Goal: Information Seeking & Learning: Learn about a topic

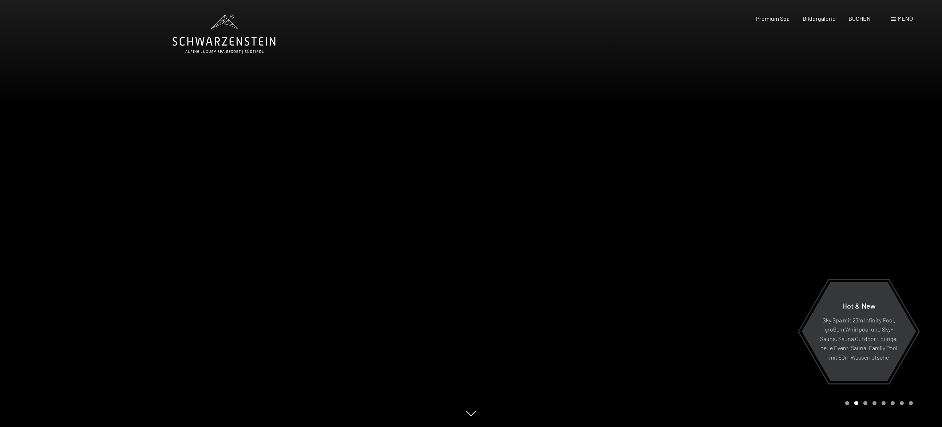
click at [900, 18] on span "Menü" at bounding box center [905, 18] width 15 height 7
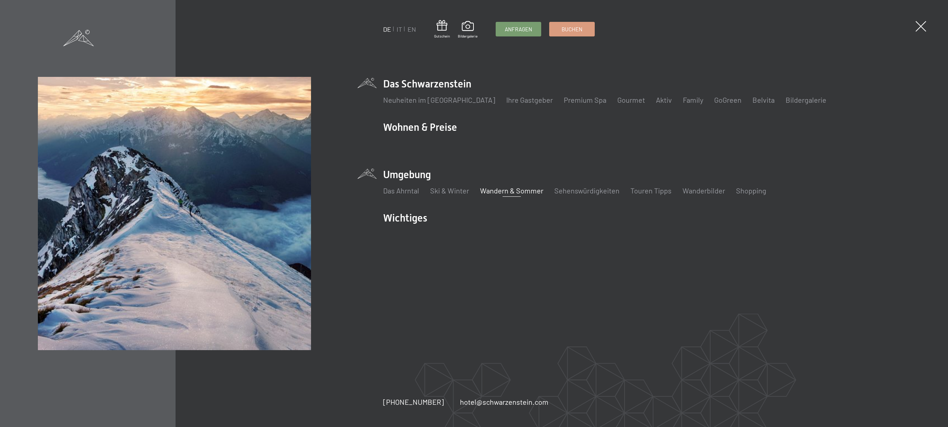
click at [496, 189] on link "Wandern & Sommer" at bounding box center [511, 190] width 63 height 9
click at [496, 194] on link "Wandern & Sommer" at bounding box center [511, 190] width 63 height 9
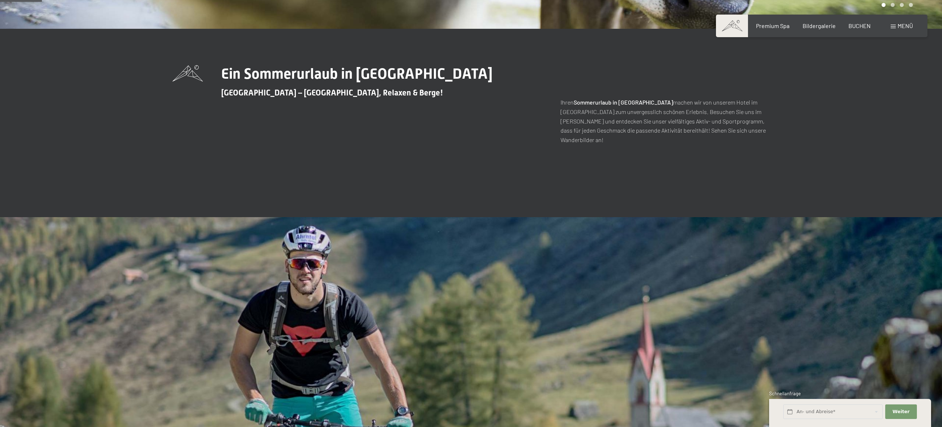
scroll to position [546, 0]
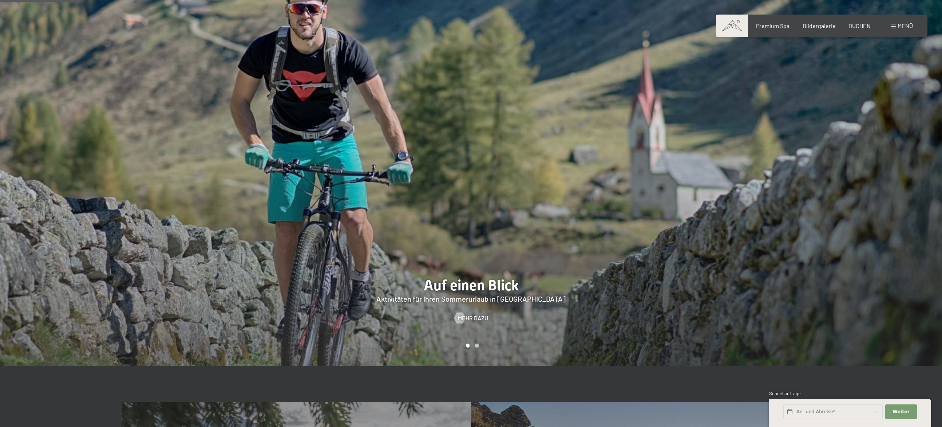
click at [471, 315] on div at bounding box center [706, 163] width 471 height 403
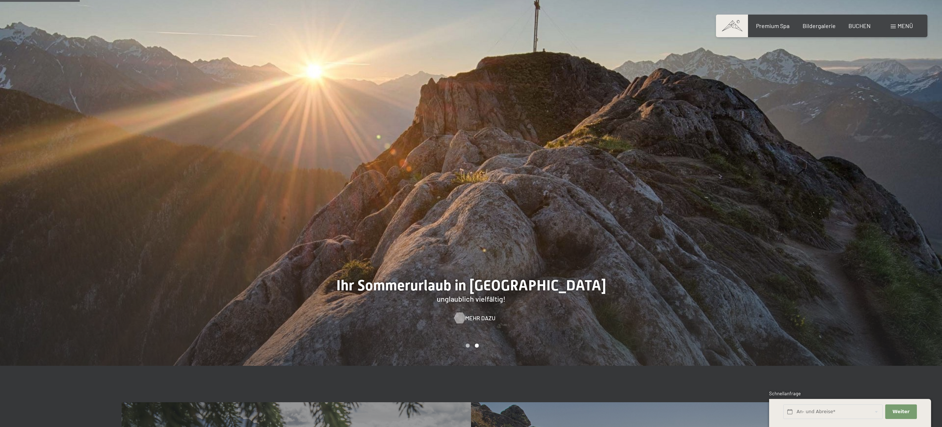
click at [471, 314] on span "Mehr dazu" at bounding box center [480, 318] width 30 height 8
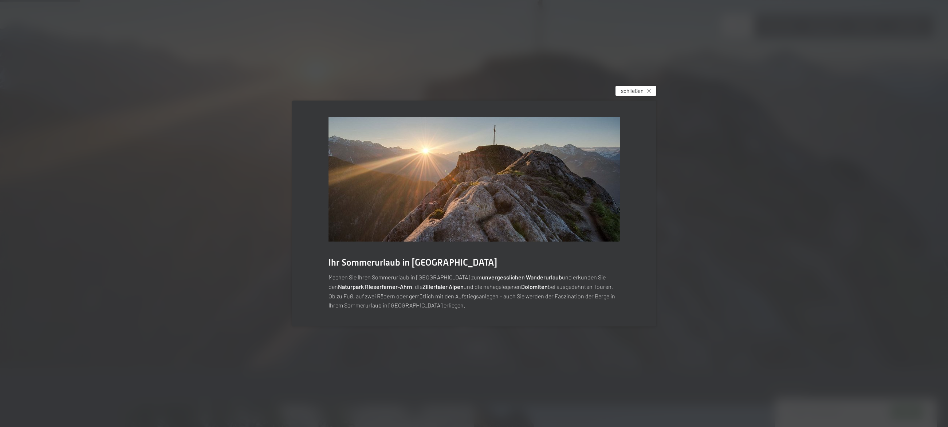
click at [628, 94] on span "schließen" at bounding box center [632, 91] width 23 height 8
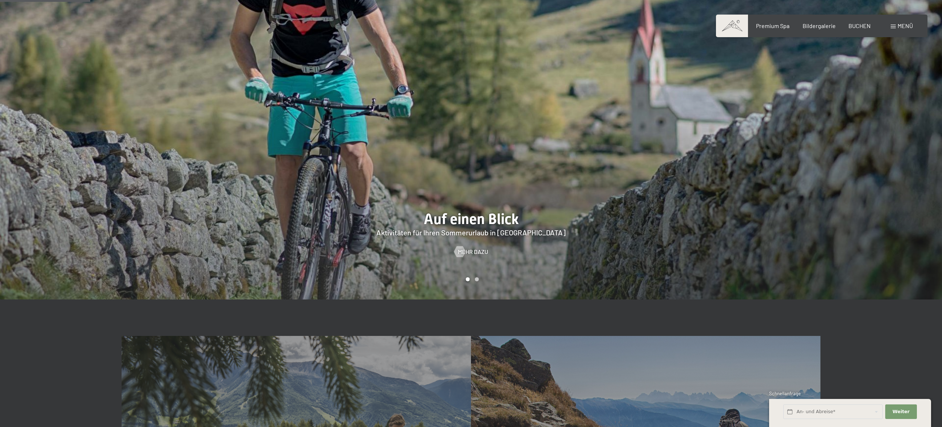
scroll to position [619, 0]
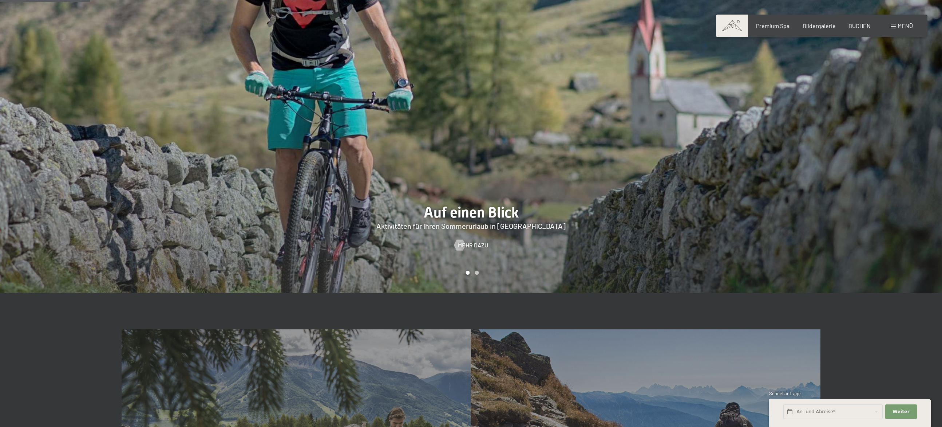
click at [477, 271] on div "Carousel Page 2" at bounding box center [477, 273] width 4 height 4
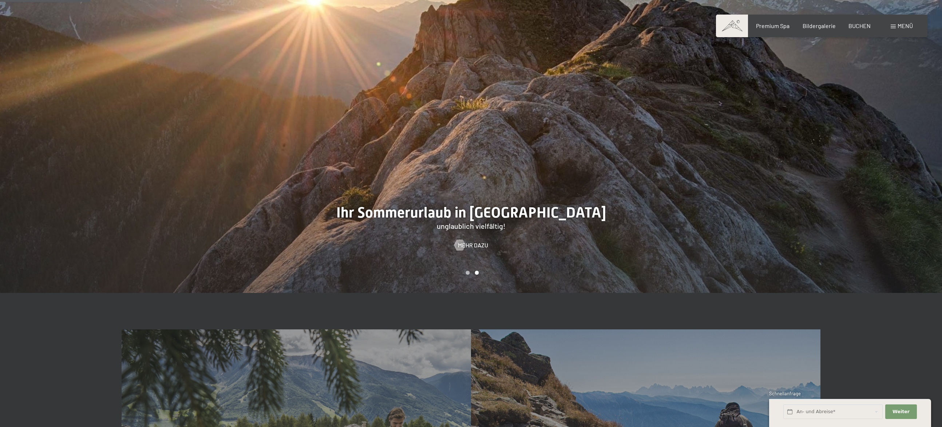
click at [467, 271] on div "Carousel Page 1" at bounding box center [468, 273] width 4 height 4
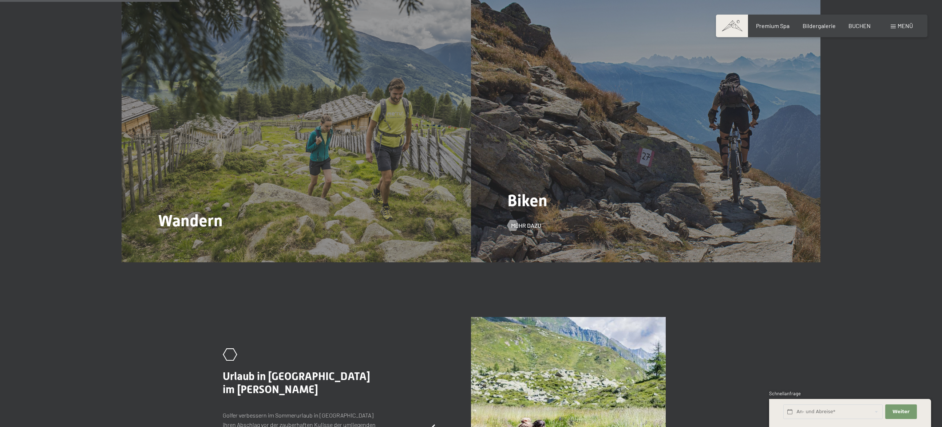
scroll to position [947, 0]
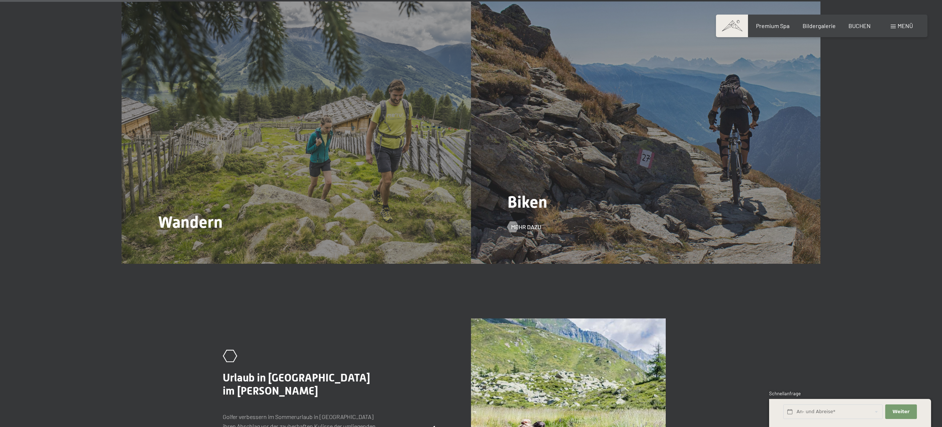
click at [564, 214] on div "Biken Mehr dazu" at bounding box center [646, 132] width 350 height 262
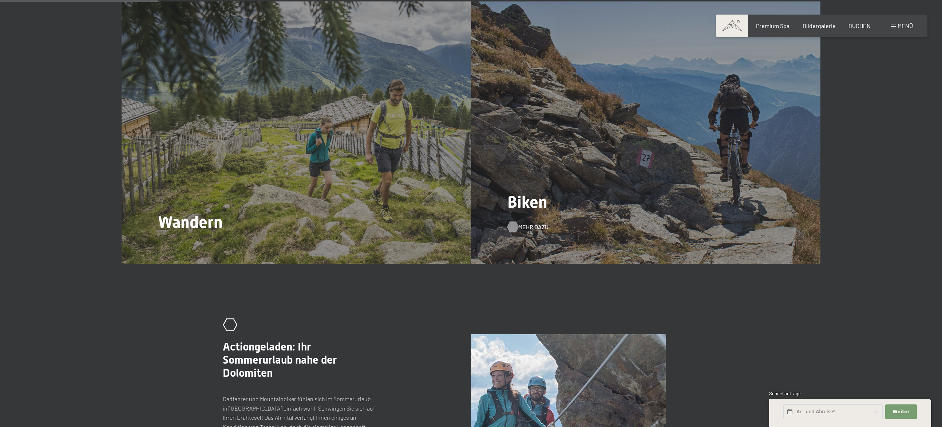
click at [540, 223] on span "Mehr dazu" at bounding box center [533, 227] width 30 height 8
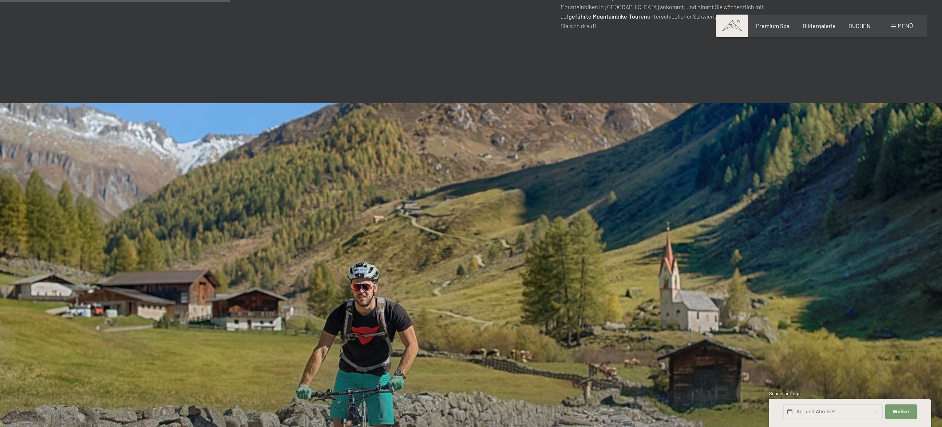
scroll to position [417, 0]
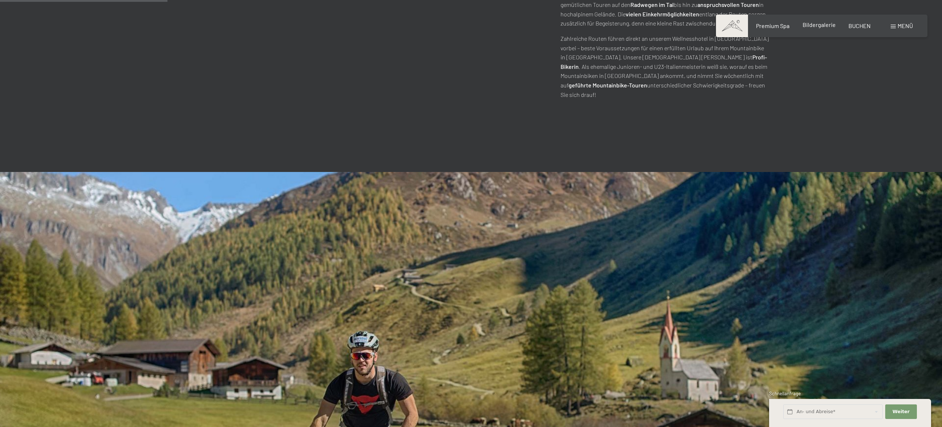
click at [822, 26] on span "Bildergalerie" at bounding box center [819, 24] width 33 height 7
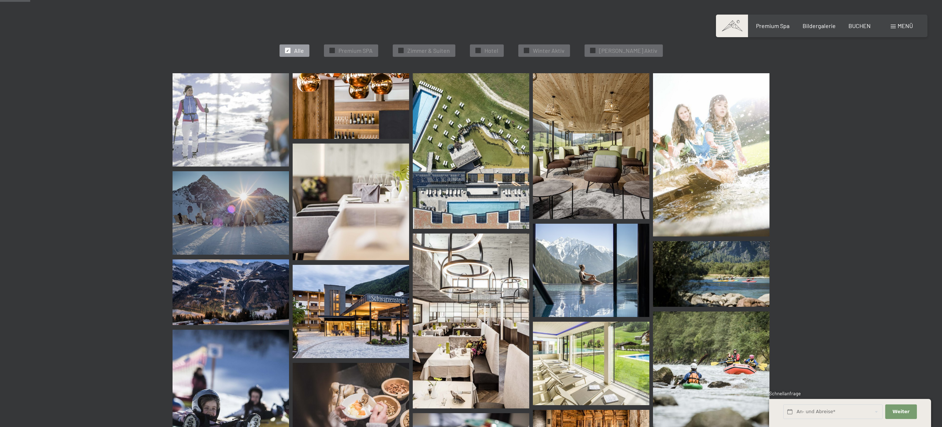
scroll to position [73, 0]
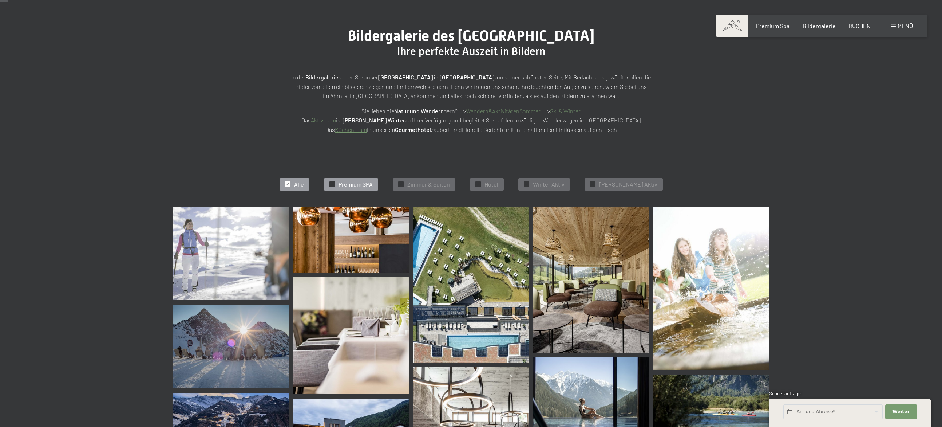
click at [355, 183] on span "Premium SPA" at bounding box center [356, 184] width 34 height 8
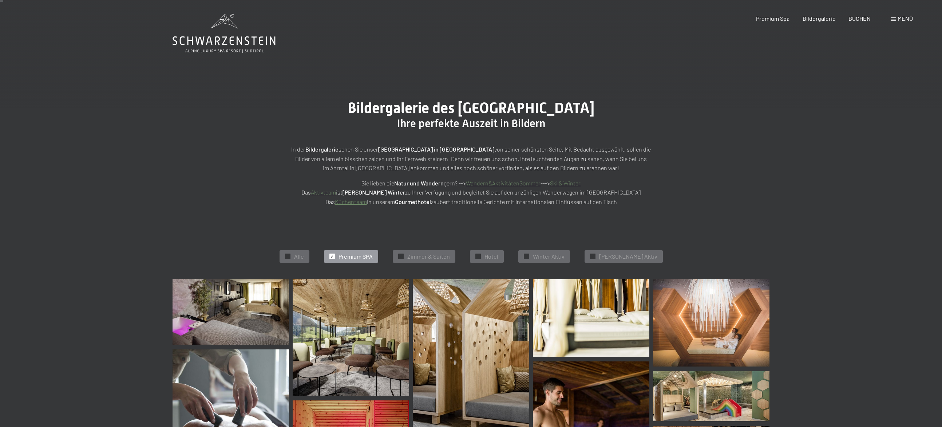
scroll to position [0, 0]
click at [772, 20] on span "Premium Spa" at bounding box center [772, 17] width 33 height 7
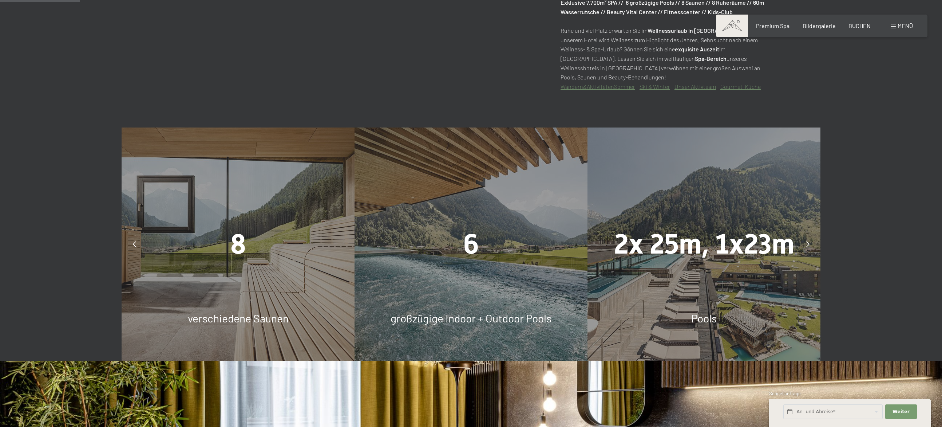
scroll to position [510, 0]
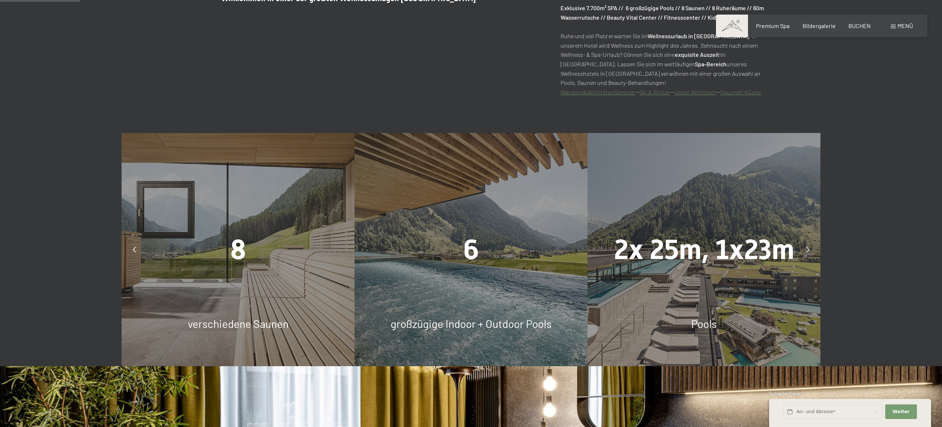
click at [505, 248] on div "6" at bounding box center [471, 249] width 233 height 39
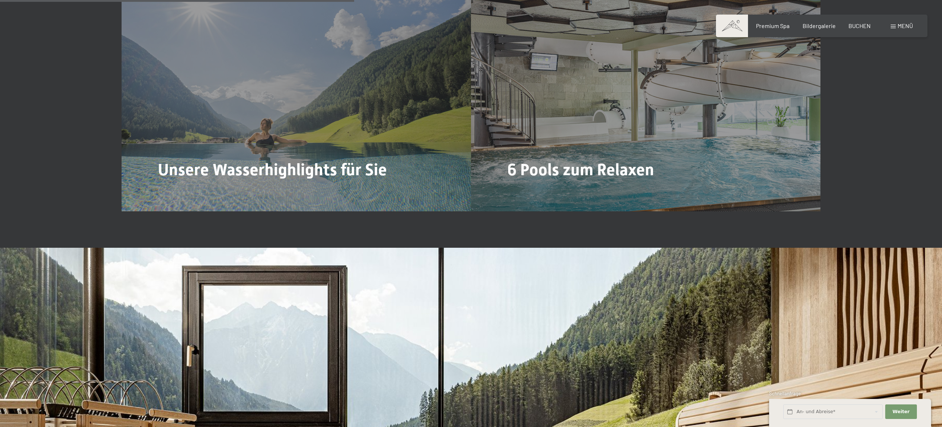
scroll to position [2257, 0]
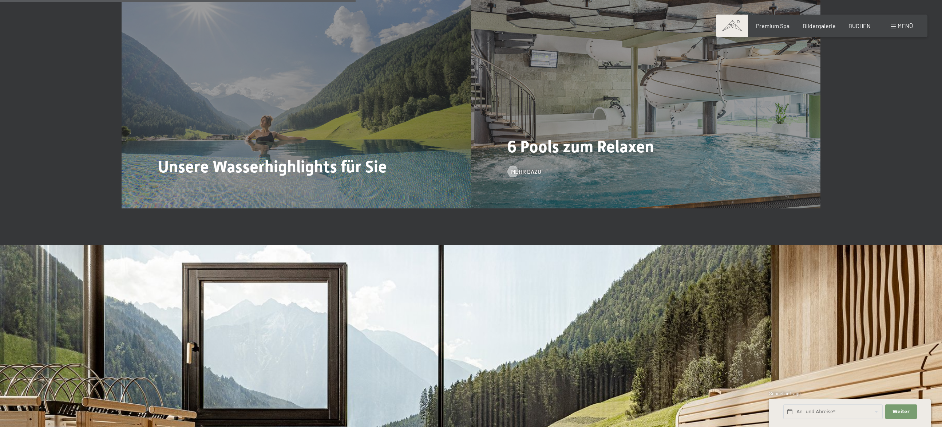
click at [634, 156] on span "6 Pools zum Relaxen" at bounding box center [581, 146] width 147 height 19
click at [539, 175] on span "Mehr dazu" at bounding box center [533, 171] width 30 height 8
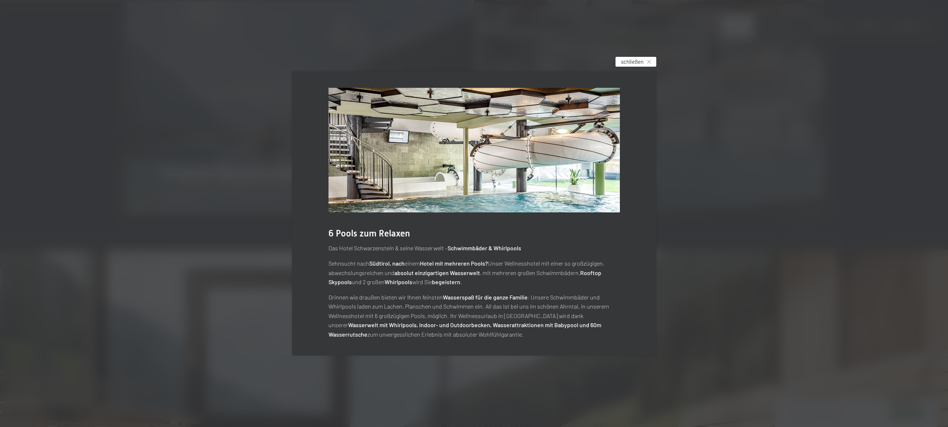
click at [639, 60] on span "schließen" at bounding box center [632, 62] width 23 height 8
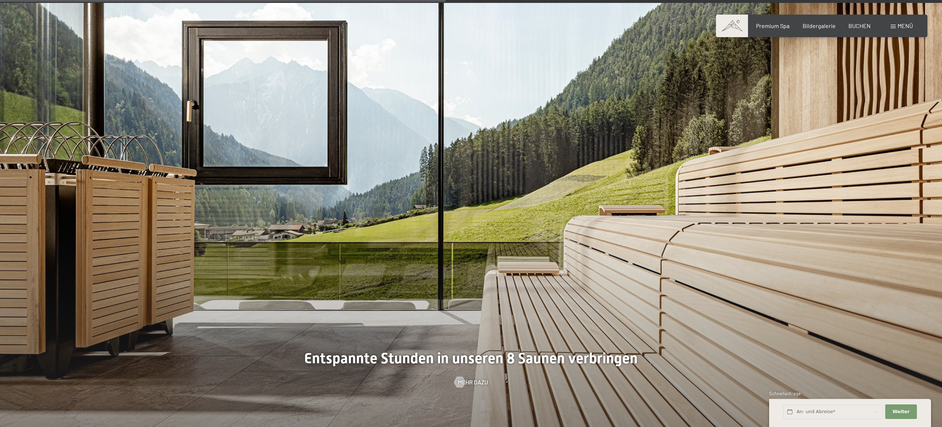
scroll to position [2478, 0]
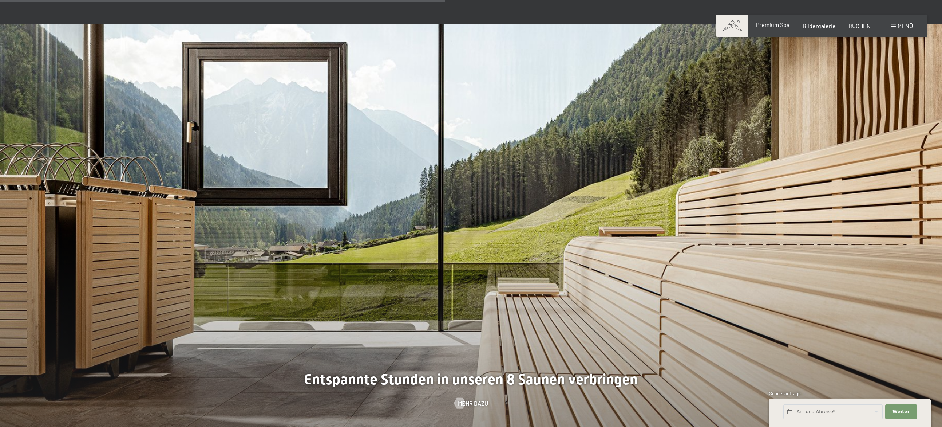
click at [786, 26] on span "Premium Spa" at bounding box center [772, 24] width 33 height 7
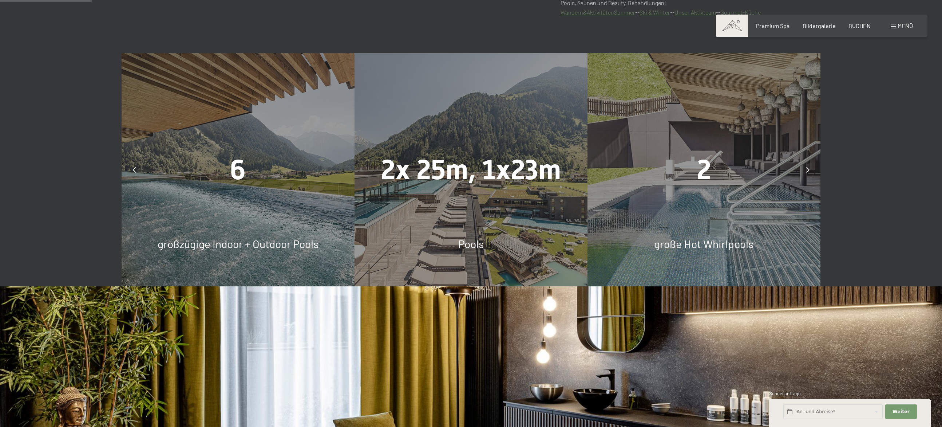
scroll to position [583, 0]
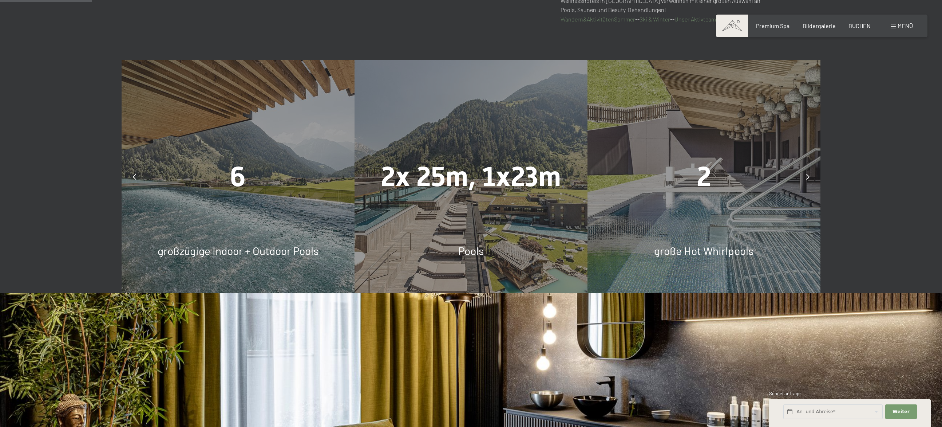
click at [805, 178] on div at bounding box center [808, 176] width 18 height 18
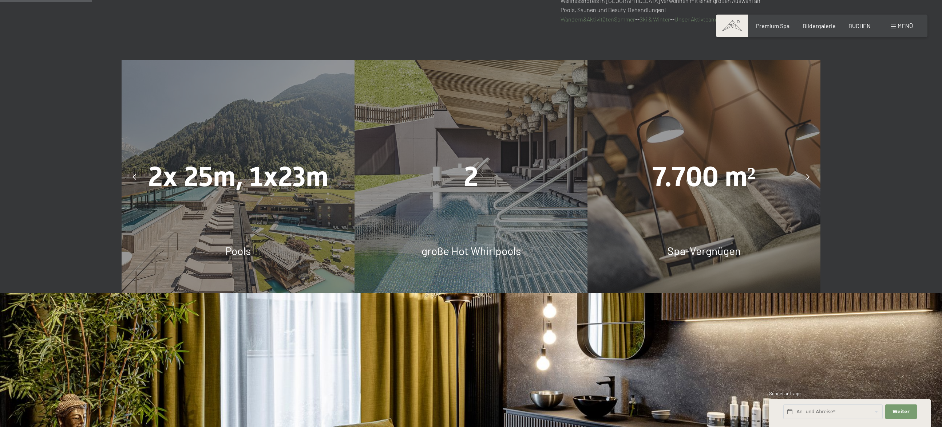
click at [805, 178] on div at bounding box center [808, 176] width 18 height 18
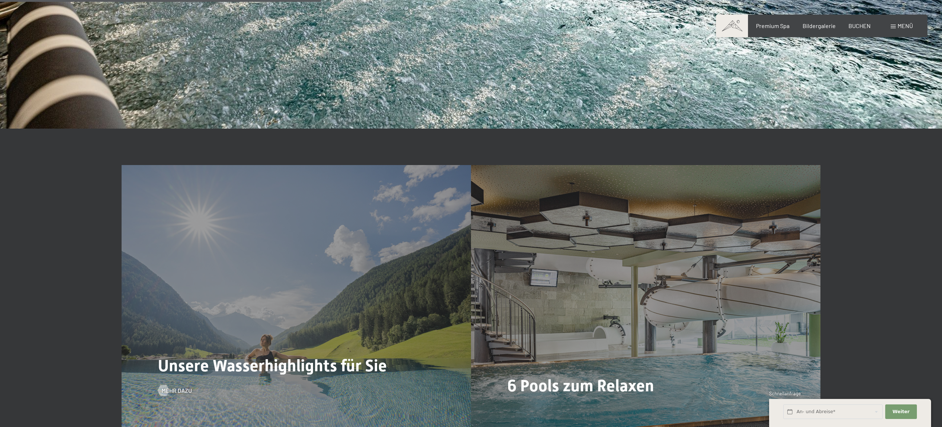
scroll to position [1820, 0]
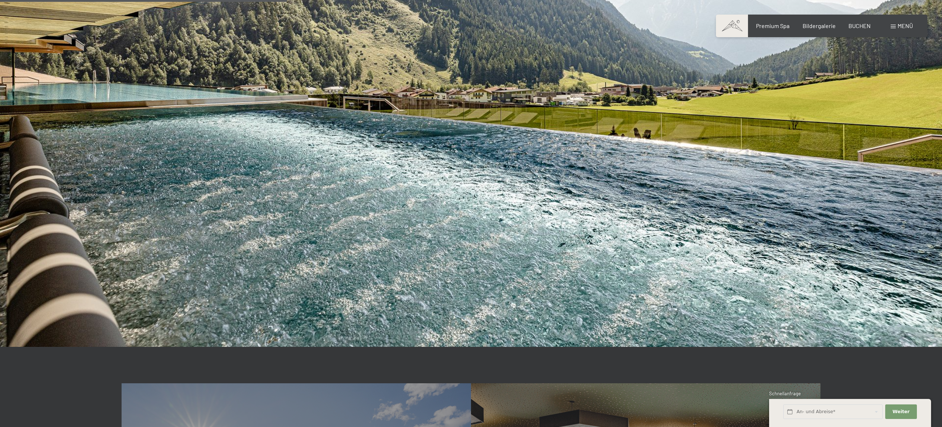
click at [911, 24] on div "Buchen Anfragen Premium Spa Bildergalerie BUCHEN Menü DE IT EN Gutschein Bilder…" at bounding box center [822, 26] width 182 height 8
drag, startPoint x: 911, startPoint y: 24, endPoint x: 907, endPoint y: 25, distance: 4.2
click at [907, 25] on span "Menü" at bounding box center [905, 25] width 15 height 7
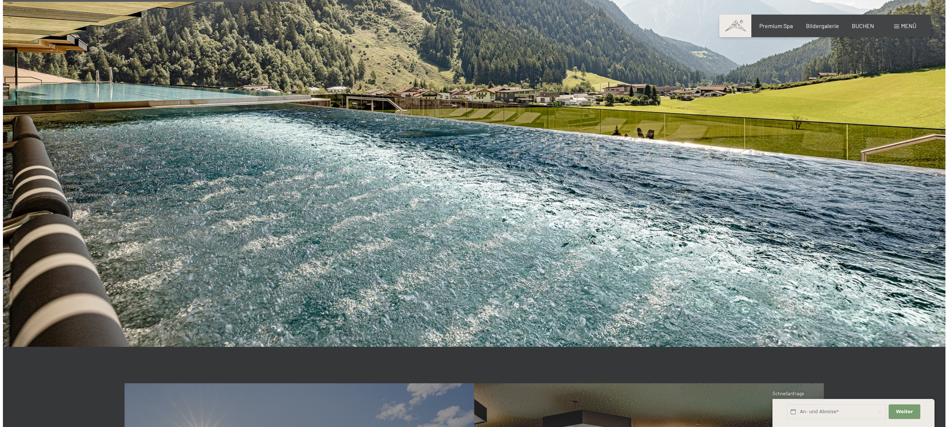
scroll to position [1823, 0]
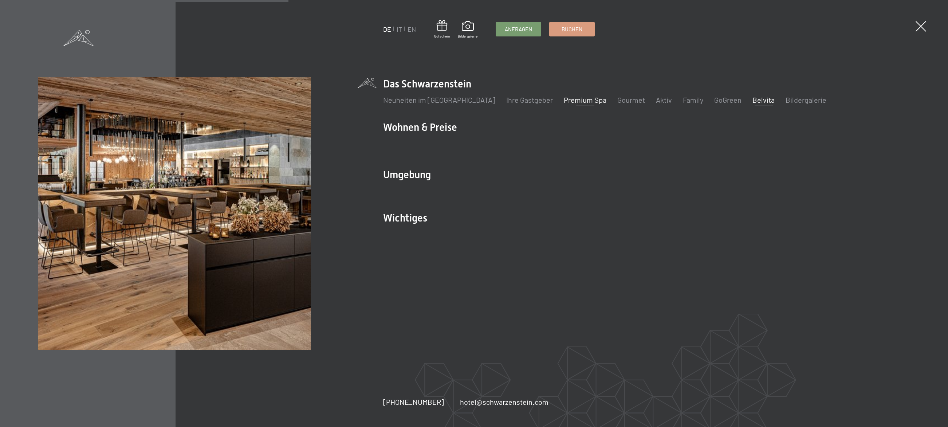
click at [752, 103] on link "Belvita" at bounding box center [763, 99] width 22 height 9
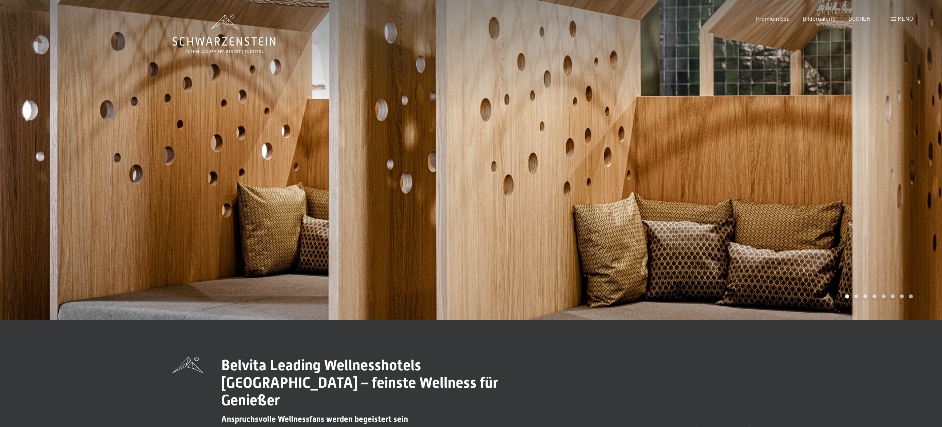
click at [856, 297] on div "Carousel Page 2" at bounding box center [857, 296] width 4 height 4
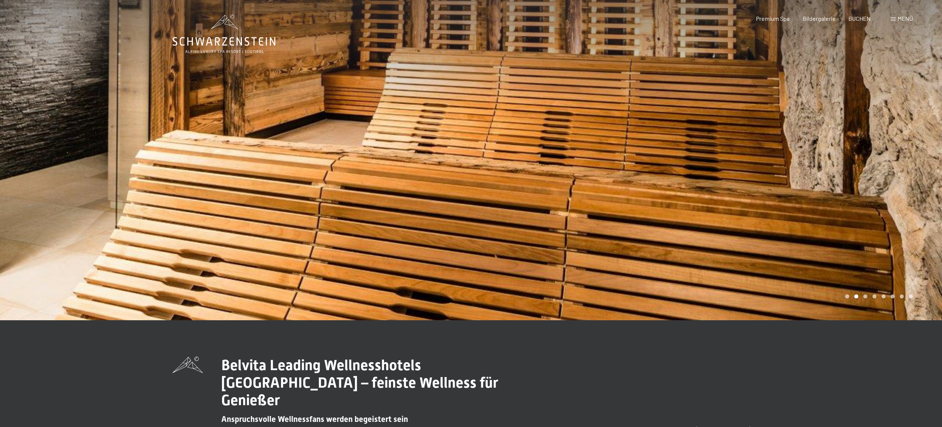
click at [917, 162] on div at bounding box center [706, 160] width 471 height 320
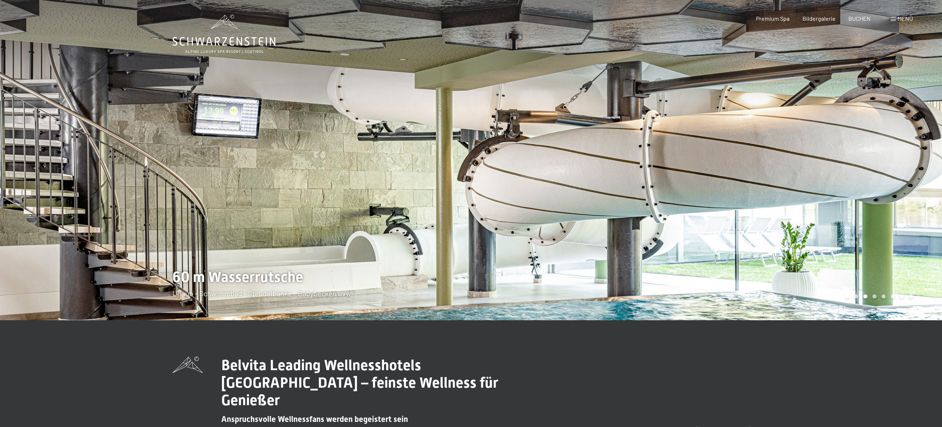
click at [919, 164] on div at bounding box center [706, 160] width 471 height 320
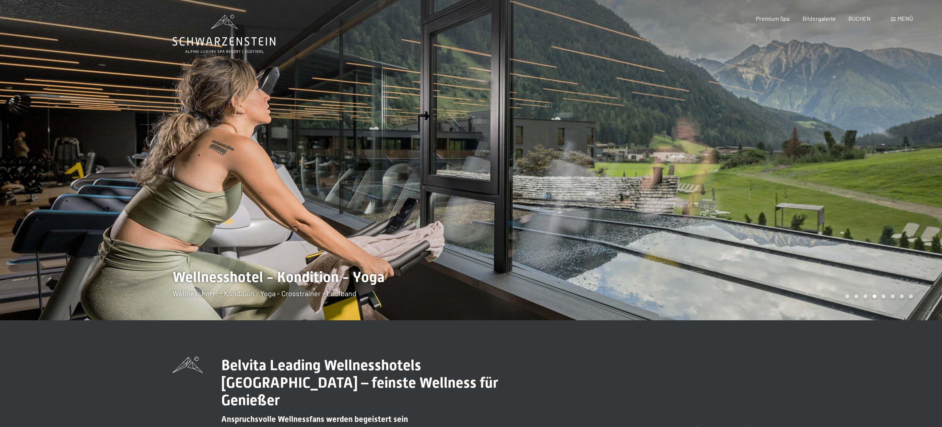
click at [919, 164] on div at bounding box center [706, 160] width 471 height 320
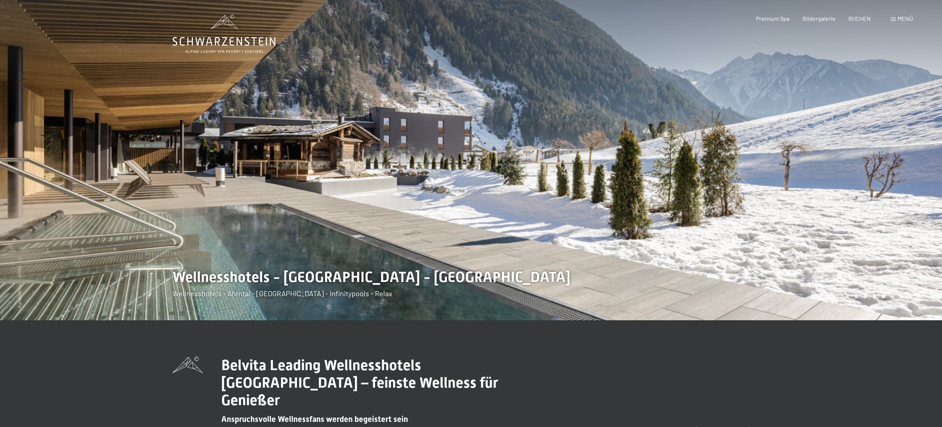
click at [919, 164] on div at bounding box center [706, 160] width 471 height 320
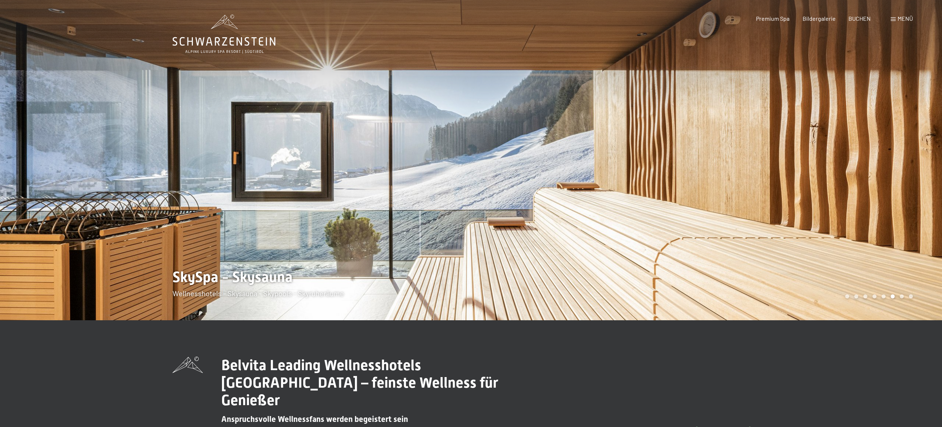
click at [919, 164] on div at bounding box center [706, 160] width 471 height 320
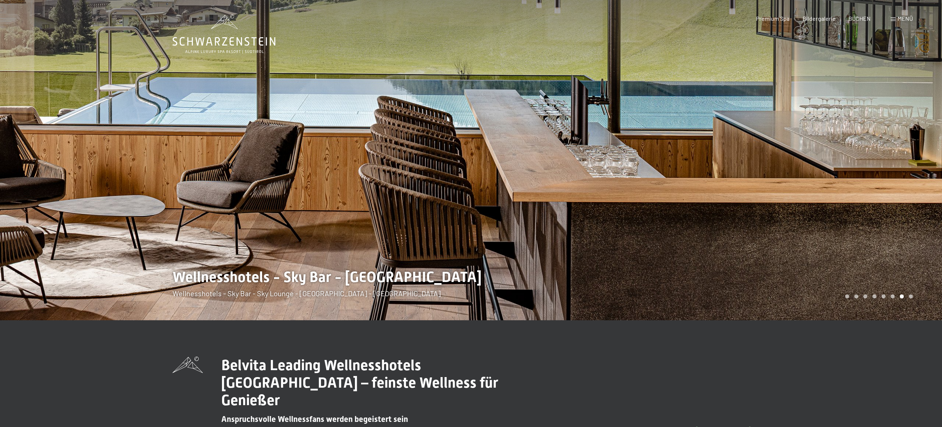
click at [919, 164] on div at bounding box center [706, 160] width 471 height 320
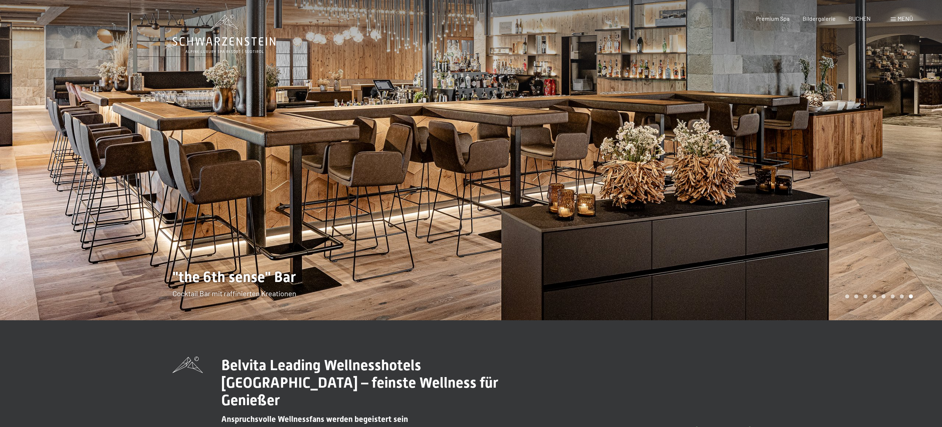
click at [919, 164] on div at bounding box center [706, 160] width 471 height 320
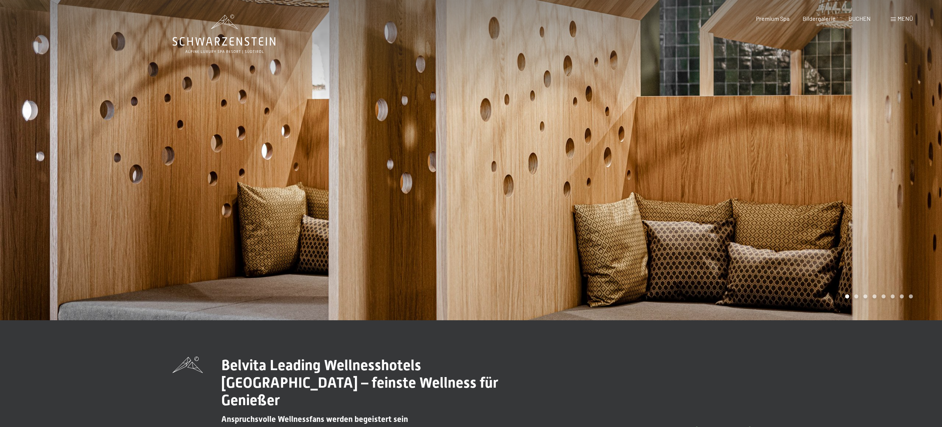
click at [919, 164] on div at bounding box center [706, 160] width 471 height 320
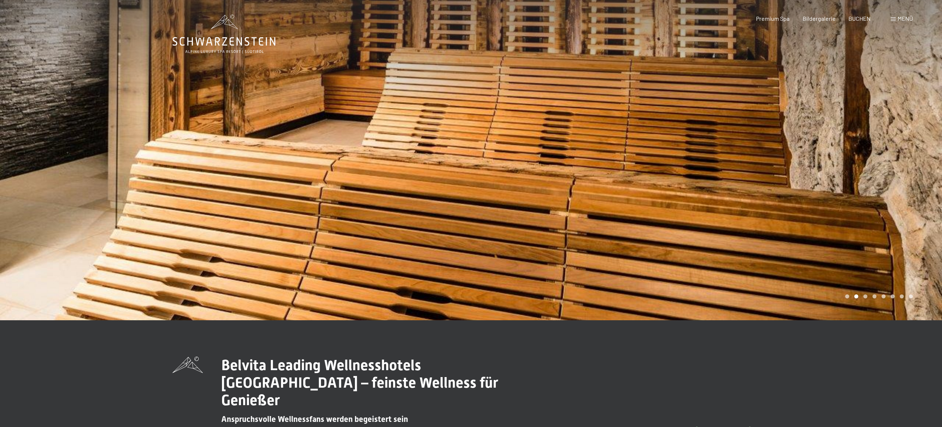
click at [785, 22] on div "Premium Spa" at bounding box center [772, 19] width 33 height 8
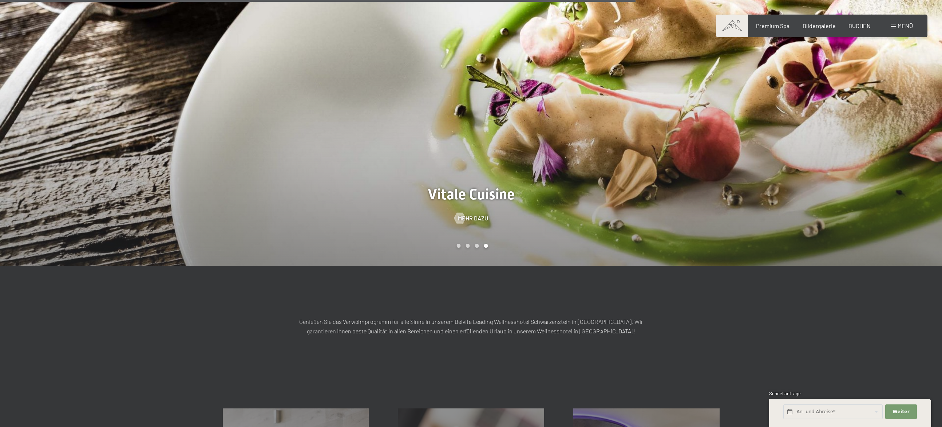
scroll to position [910, 0]
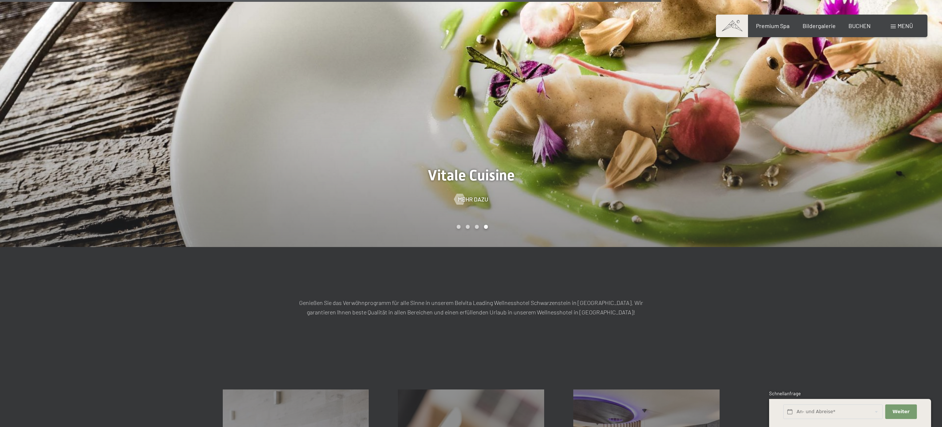
click at [779, 30] on div "Buchen Anfragen Premium Spa Bildergalerie BUCHEN Menü DE IT EN Gutschein Bilder…" at bounding box center [822, 26] width 182 height 8
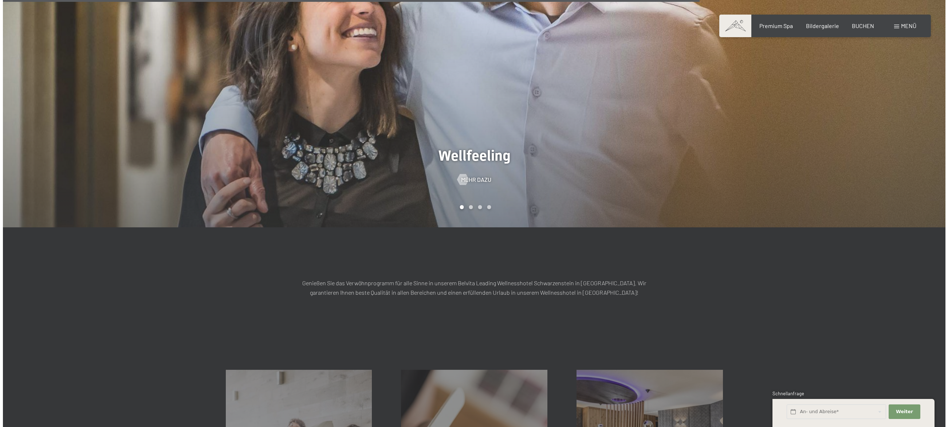
scroll to position [801, 0]
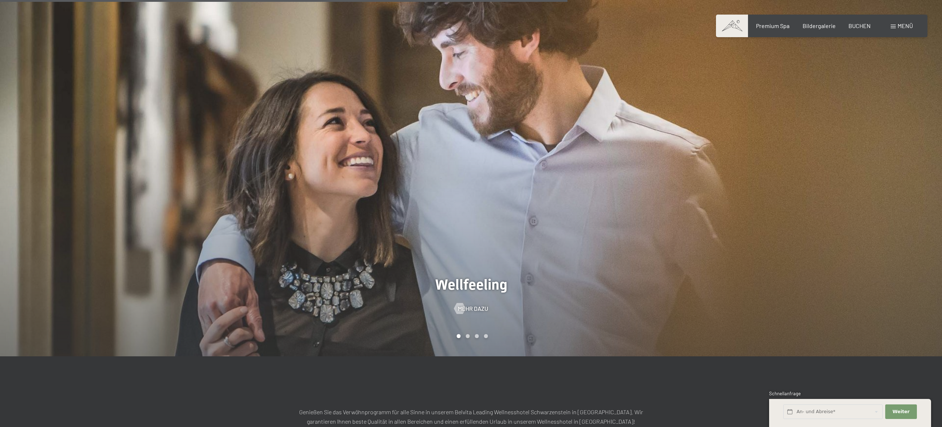
click at [899, 23] on span "Menü" at bounding box center [905, 25] width 15 height 7
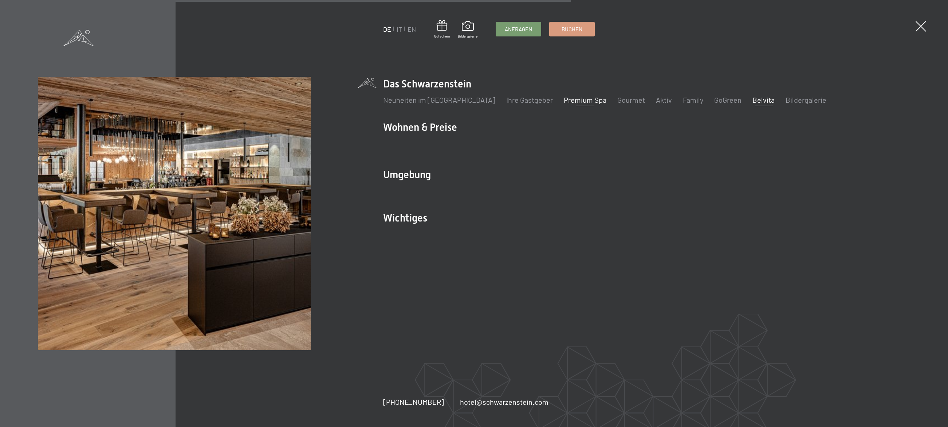
click at [564, 98] on link "Premium Spa" at bounding box center [585, 99] width 43 height 9
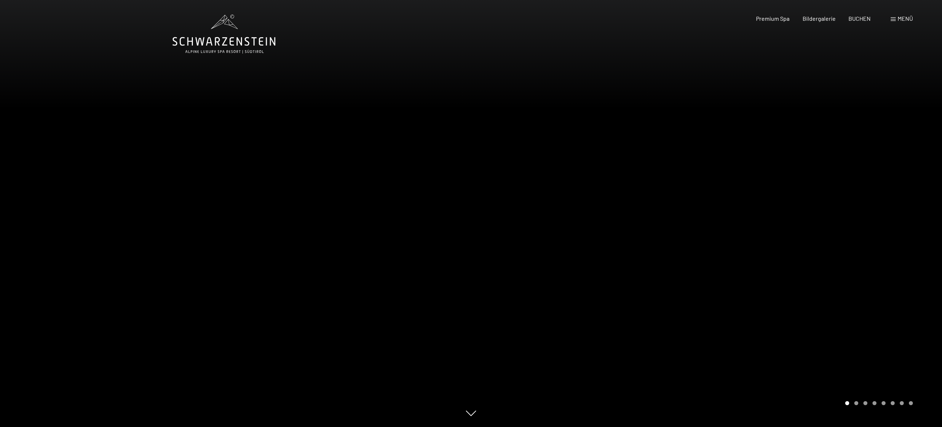
scroll to position [182, 0]
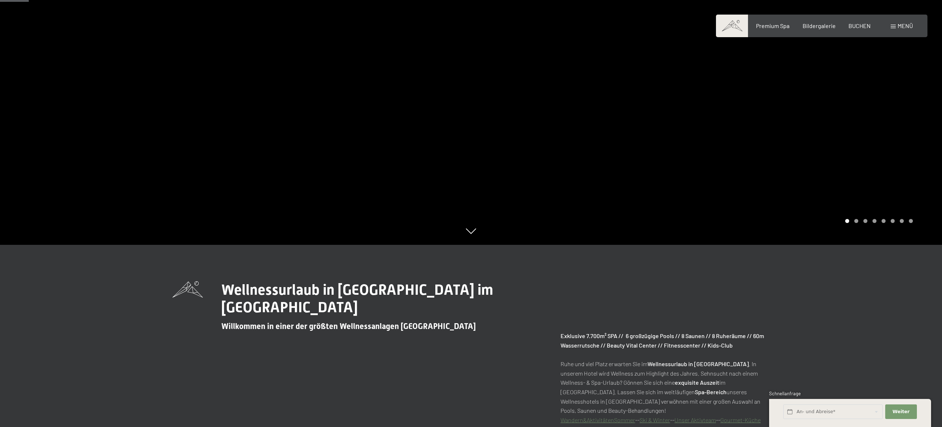
click at [904, 161] on div at bounding box center [706, 31] width 471 height 427
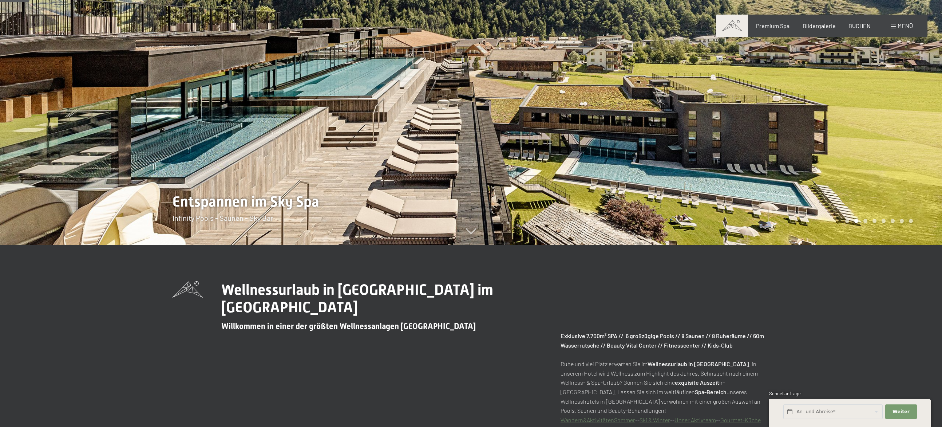
click at [904, 161] on div at bounding box center [706, 31] width 471 height 427
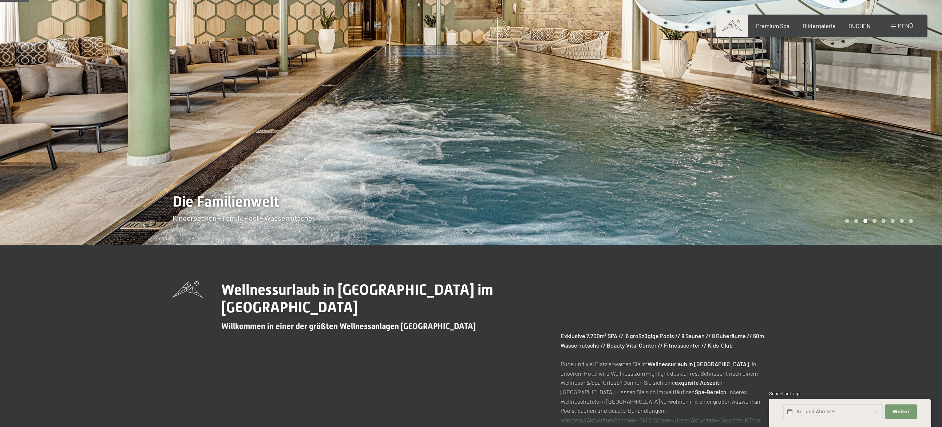
click at [904, 161] on div at bounding box center [706, 31] width 471 height 427
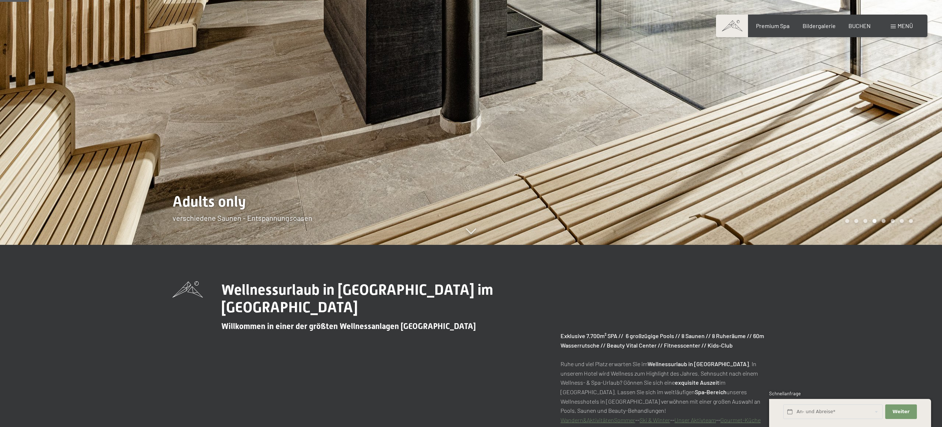
click at [904, 161] on div at bounding box center [706, 31] width 471 height 427
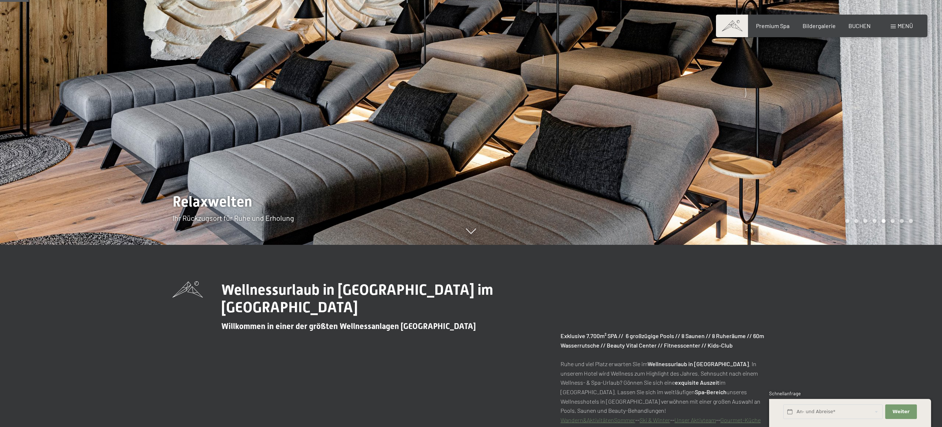
click at [904, 161] on div at bounding box center [706, 31] width 471 height 427
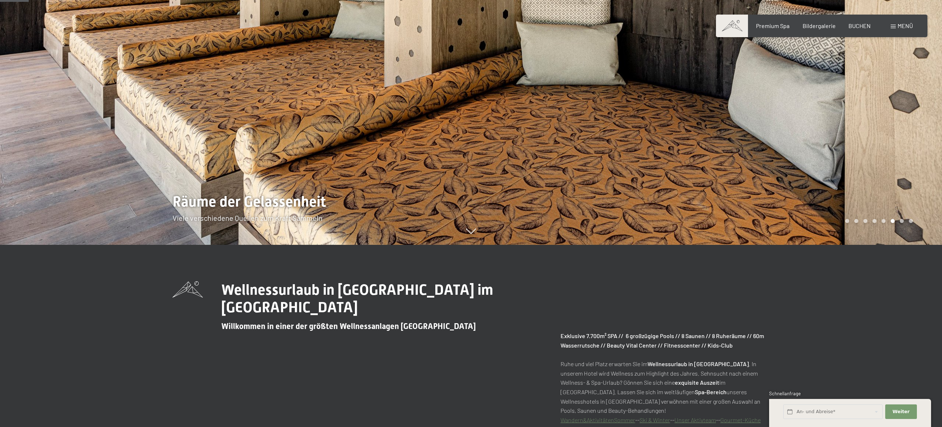
click at [904, 161] on div at bounding box center [706, 31] width 471 height 427
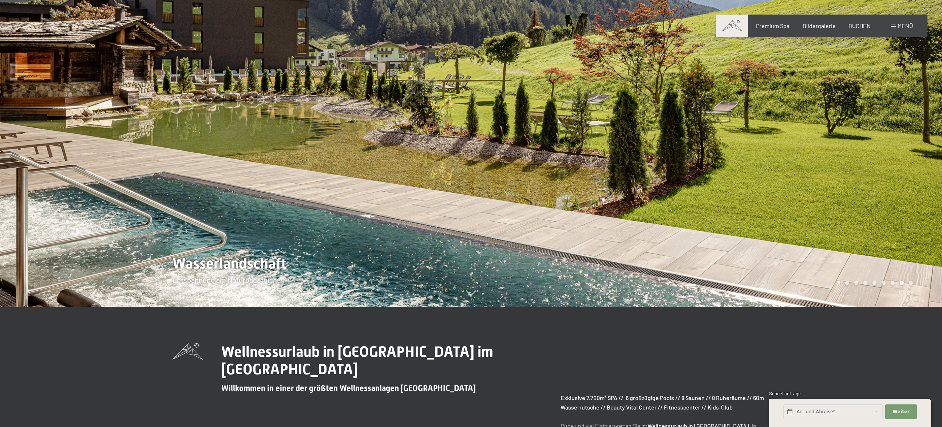
scroll to position [109, 0]
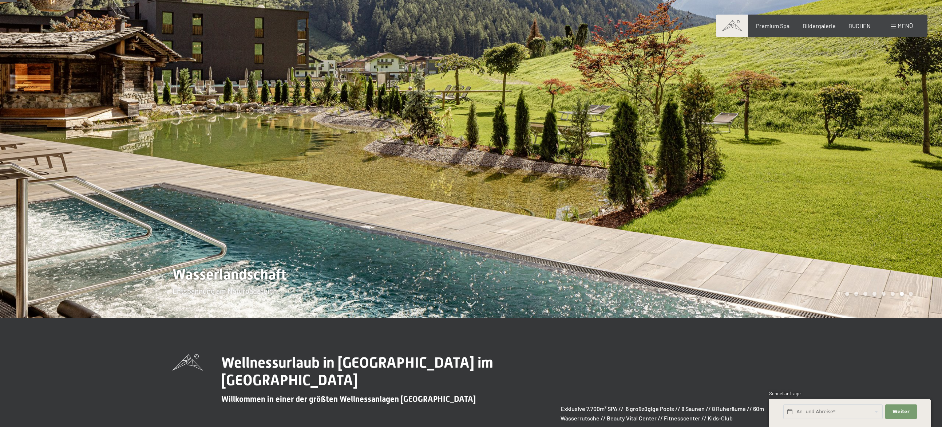
click at [911, 140] on div at bounding box center [706, 104] width 471 height 427
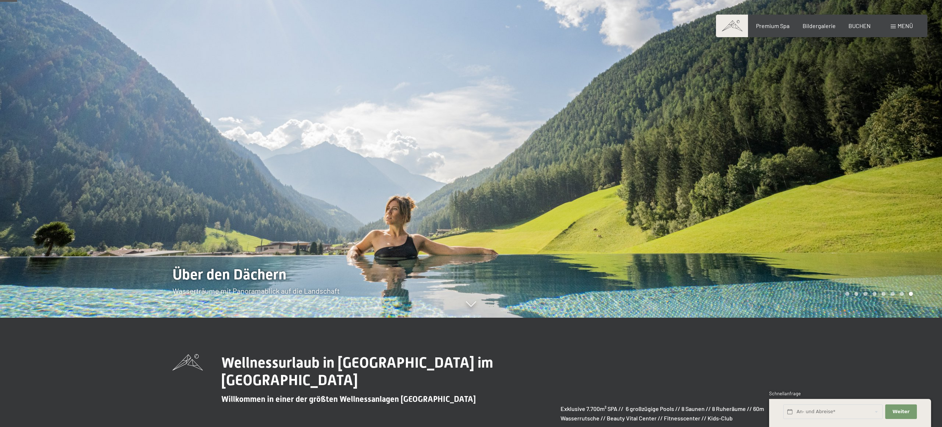
click at [911, 140] on div at bounding box center [706, 104] width 471 height 427
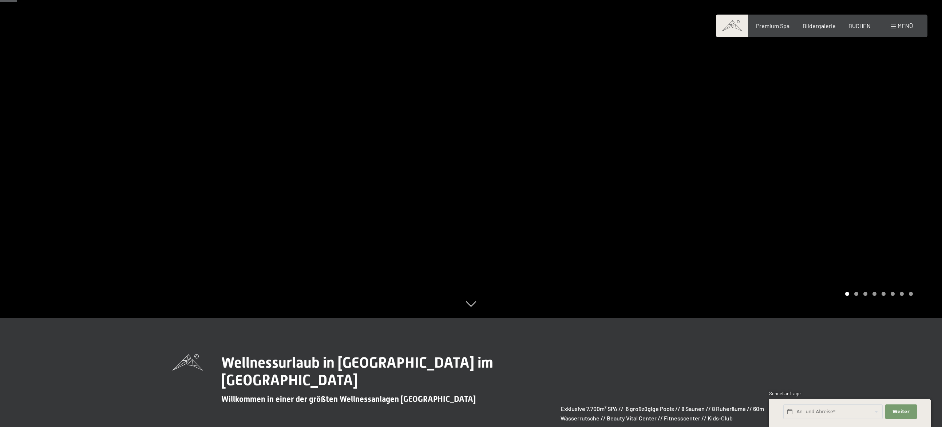
click at [890, 147] on div at bounding box center [706, 104] width 471 height 427
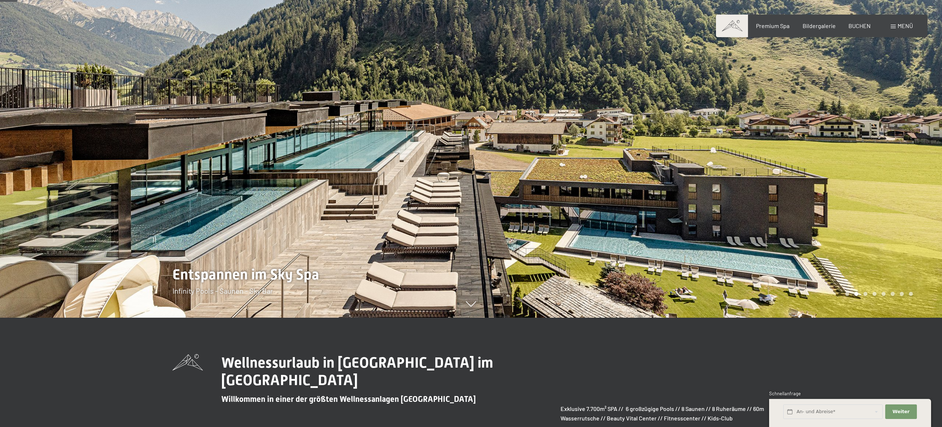
click at [890, 146] on div at bounding box center [706, 104] width 471 height 427
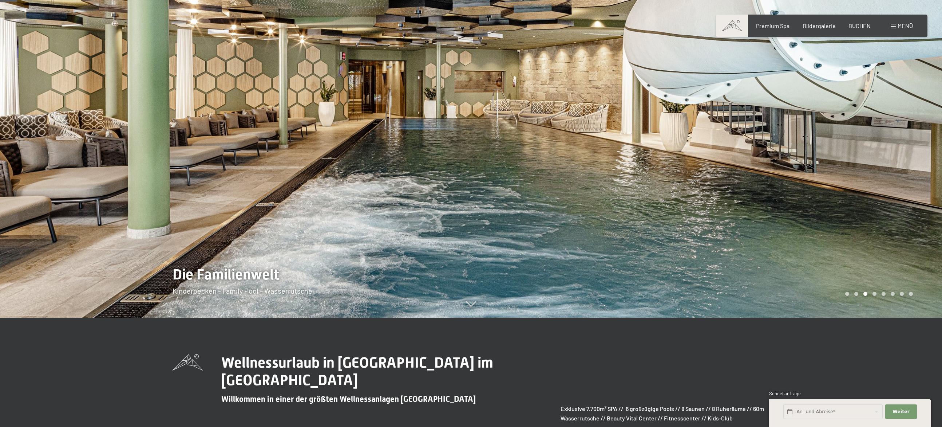
click at [889, 147] on div at bounding box center [706, 104] width 471 height 427
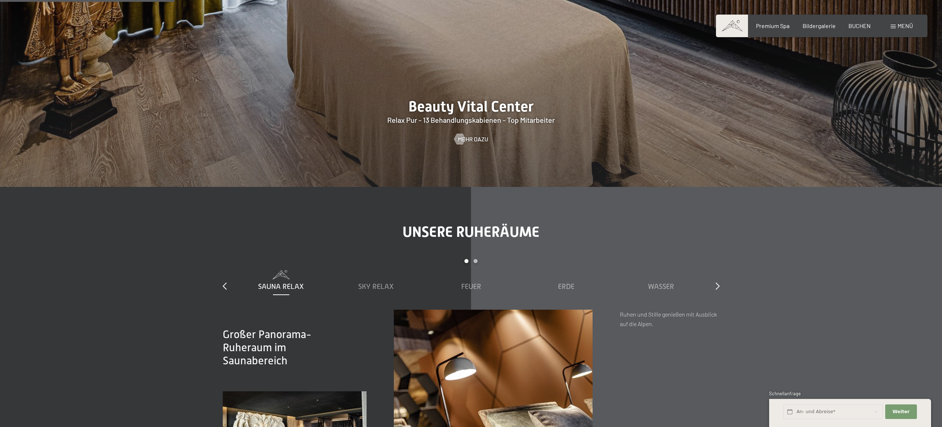
scroll to position [1129, 0]
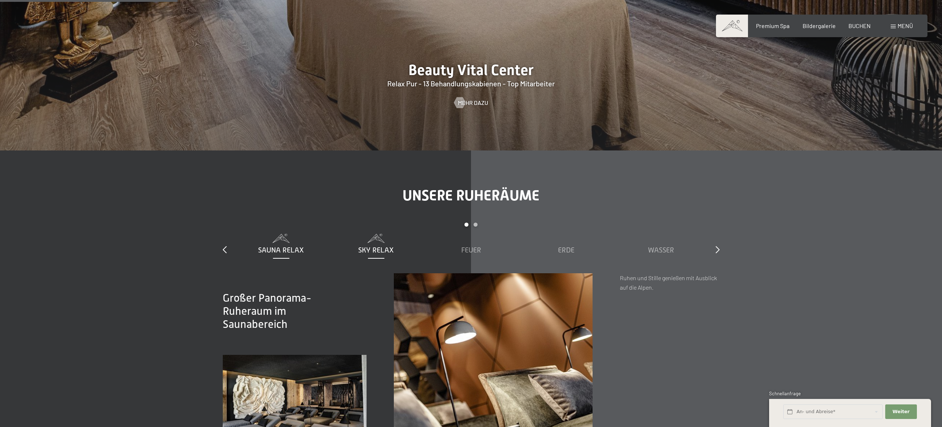
click at [378, 248] on span "Sky Relax" at bounding box center [376, 250] width 36 height 8
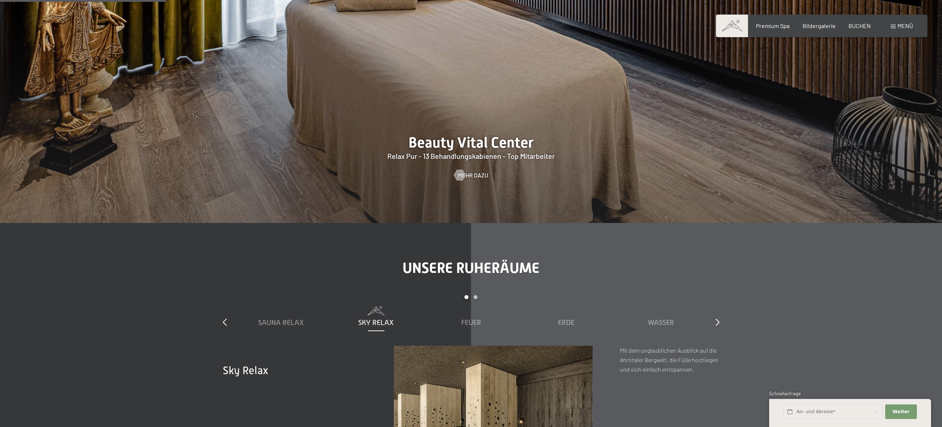
scroll to position [1056, 0]
click at [478, 320] on span "Feuer" at bounding box center [471, 323] width 20 height 8
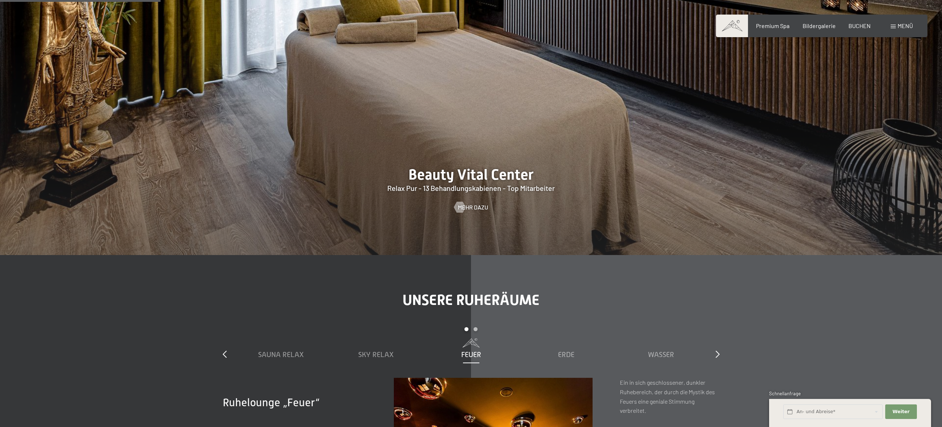
scroll to position [1019, 0]
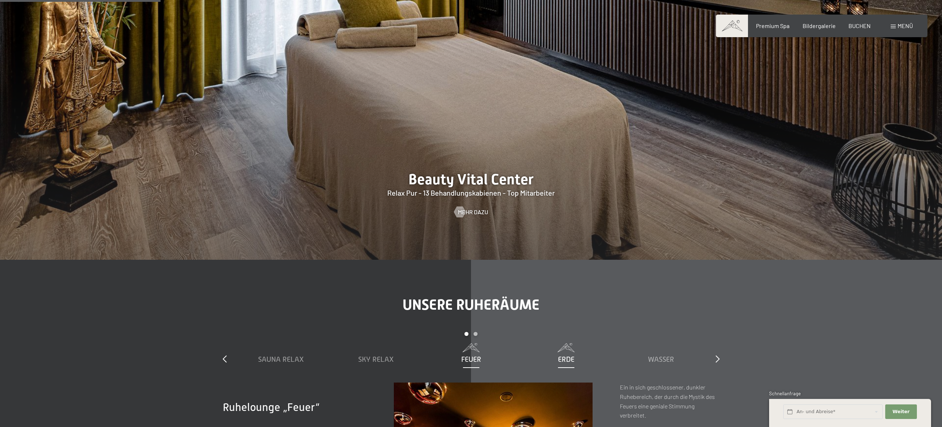
click at [563, 353] on div "Erde" at bounding box center [566, 353] width 88 height 21
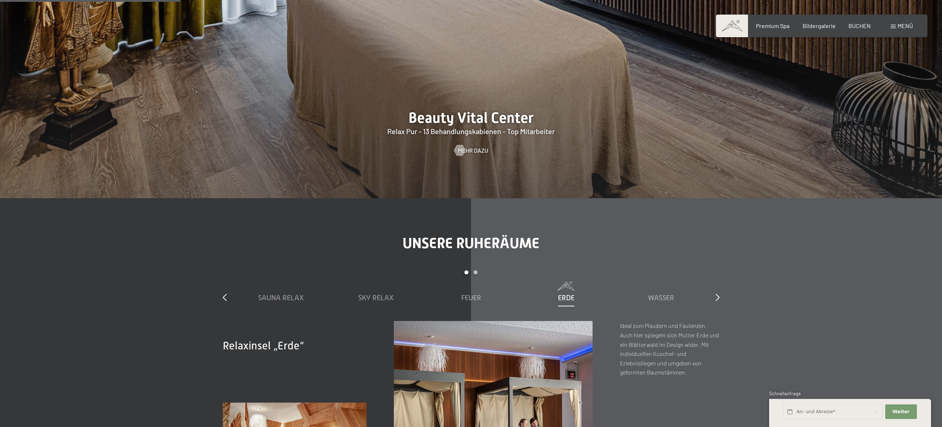
scroll to position [1238, 0]
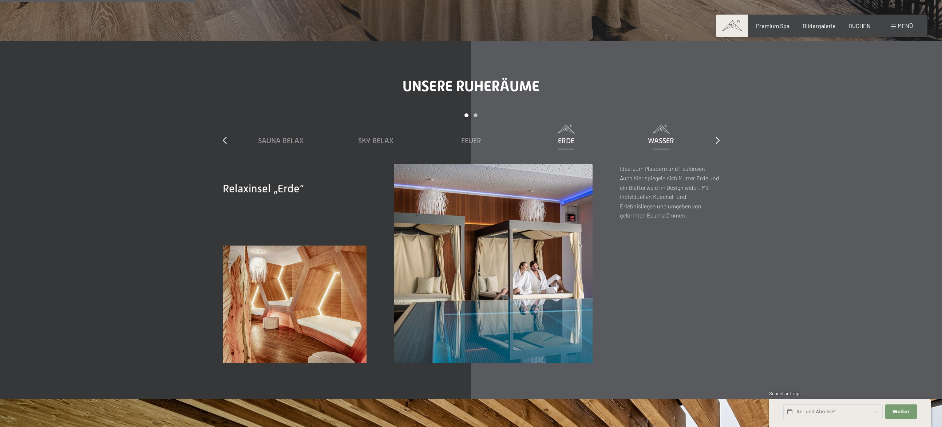
click at [668, 145] on span "Wasser" at bounding box center [661, 141] width 26 height 8
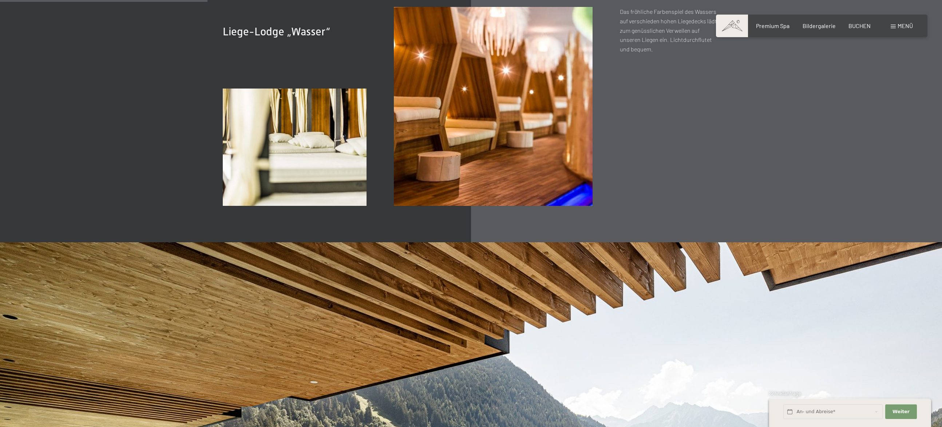
scroll to position [1274, 0]
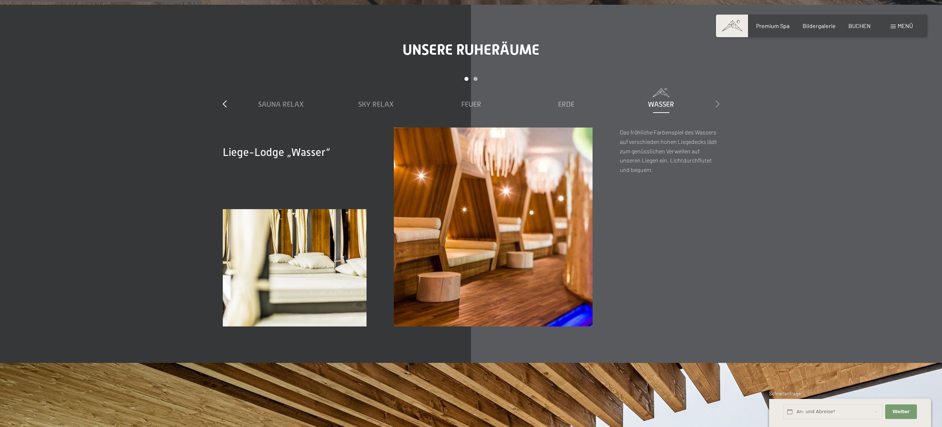
click at [718, 102] on icon at bounding box center [718, 103] width 4 height 7
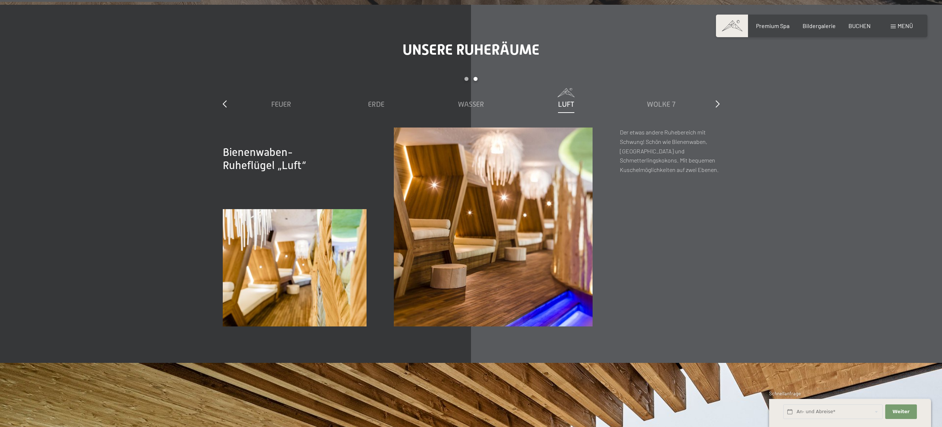
click at [574, 101] on span "Luft" at bounding box center [566, 104] width 16 height 8
click at [667, 102] on span "Wolke 7" at bounding box center [661, 104] width 29 height 8
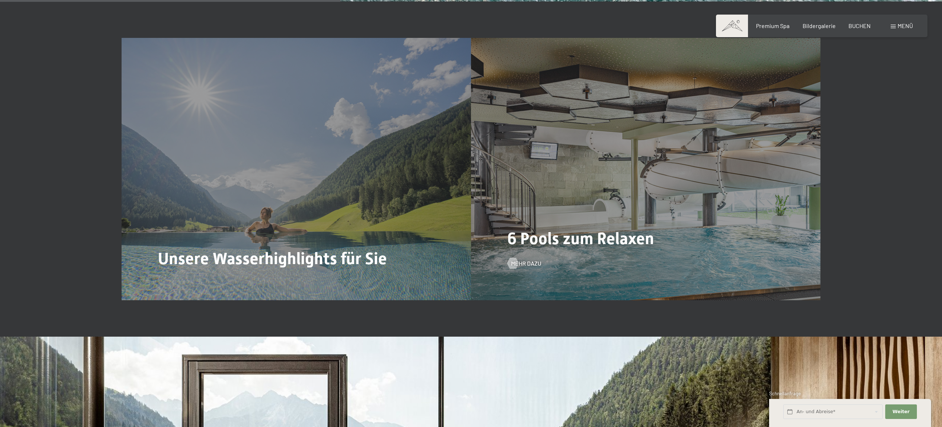
scroll to position [2148, 0]
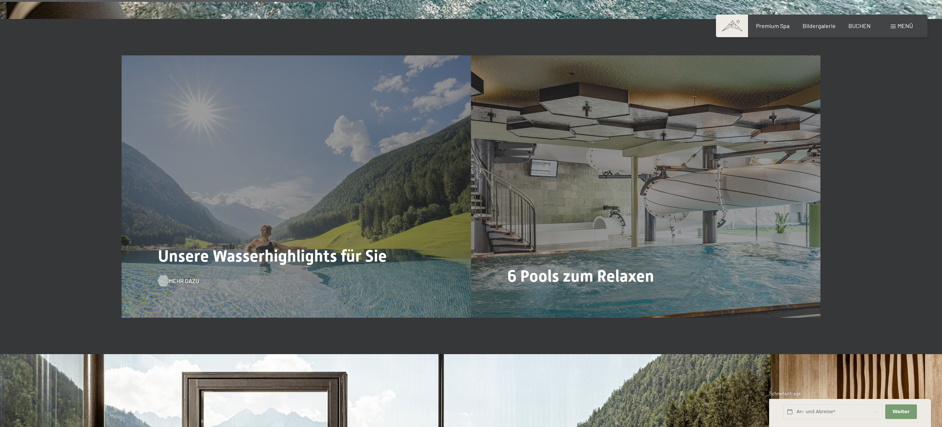
click at [166, 280] on div at bounding box center [163, 280] width 6 height 11
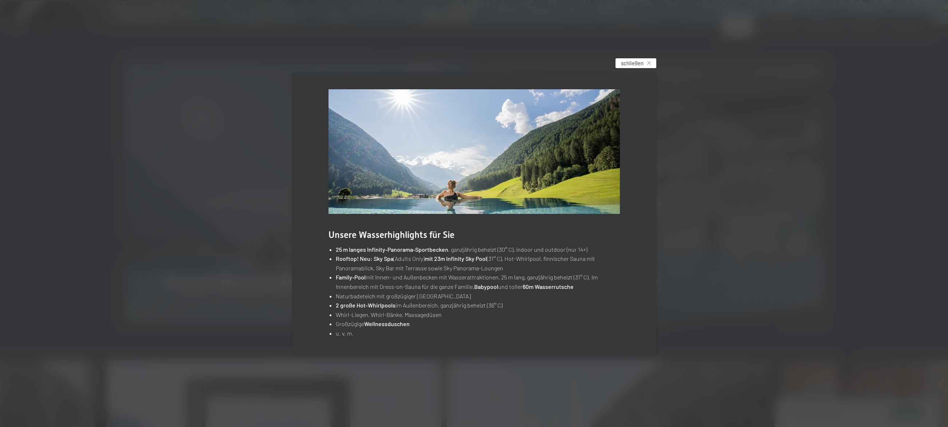
click at [651, 64] on div "schließen" at bounding box center [635, 63] width 41 height 10
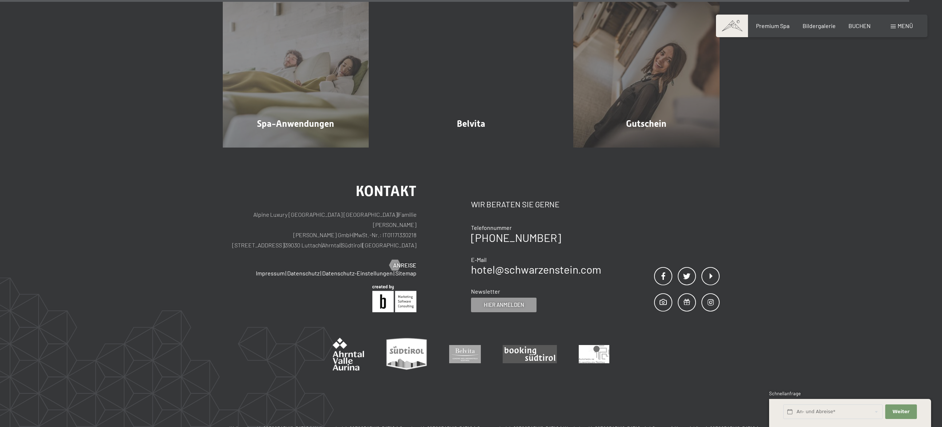
scroll to position [5061, 0]
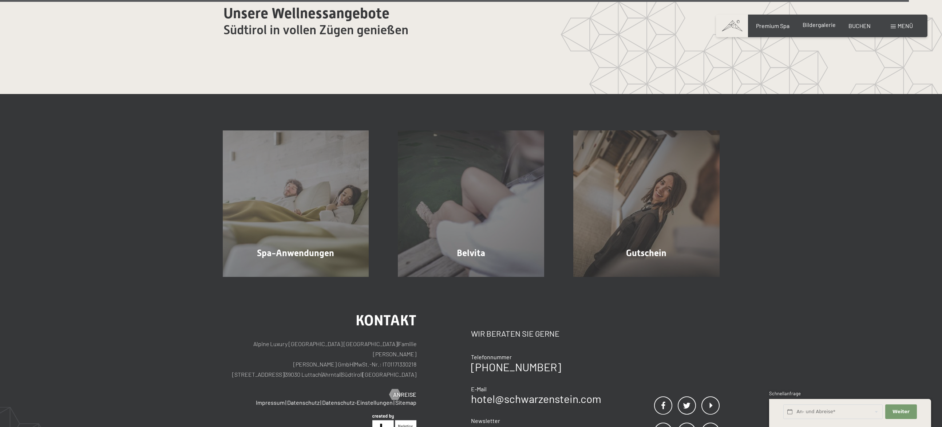
click at [813, 28] on span "Bildergalerie" at bounding box center [819, 24] width 33 height 7
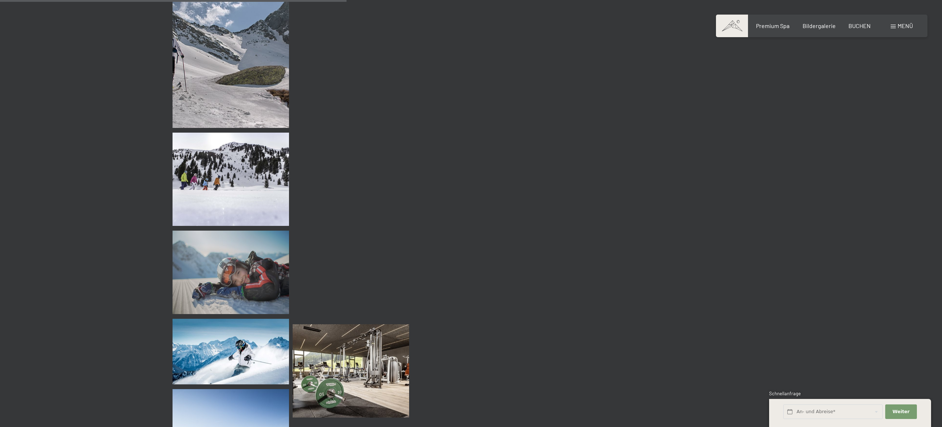
scroll to position [3350, 0]
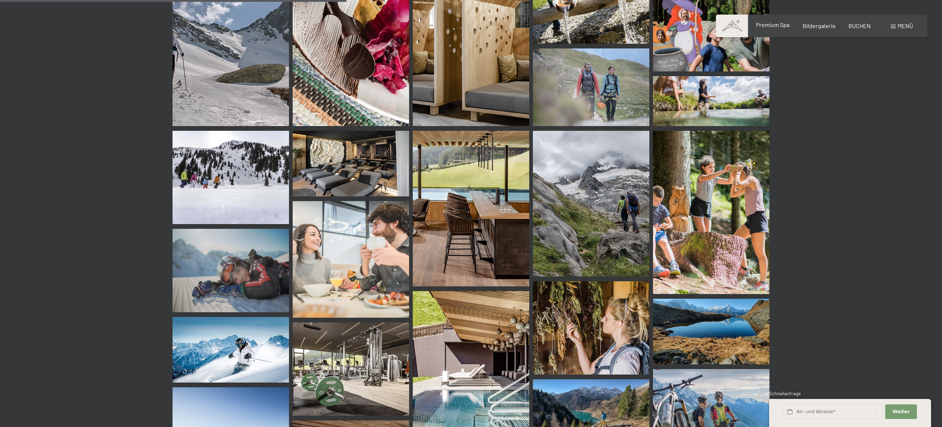
click at [772, 27] on span "Premium Spa" at bounding box center [772, 24] width 33 height 7
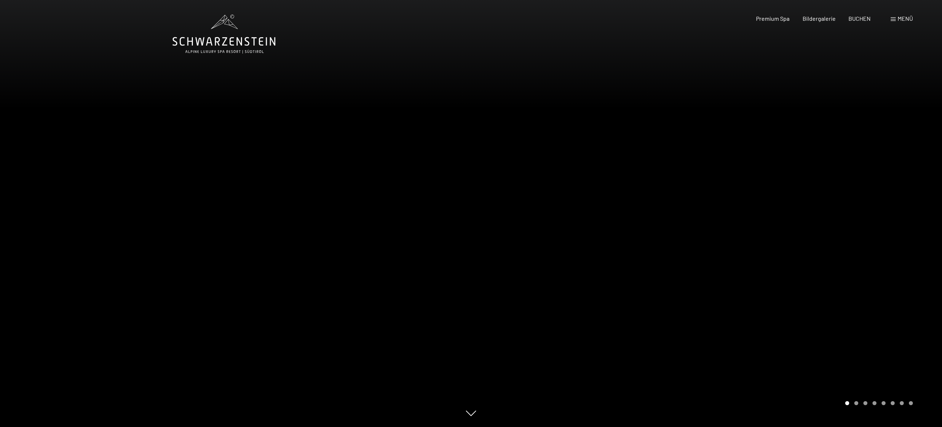
click at [894, 20] on span at bounding box center [893, 19] width 5 height 4
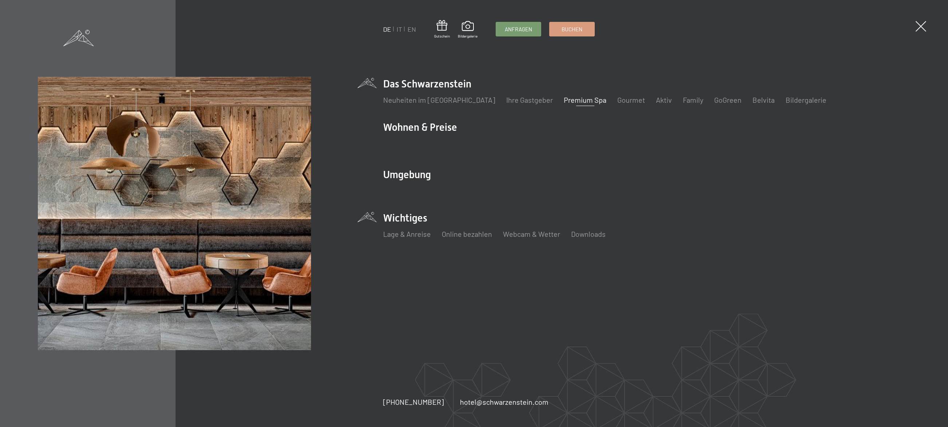
click at [567, 233] on ul "Lage & Anreise Online bezahlen Webcam & Wetter Downloads" at bounding box center [646, 234] width 526 height 10
click at [585, 236] on link "Downloads" at bounding box center [588, 233] width 35 height 9
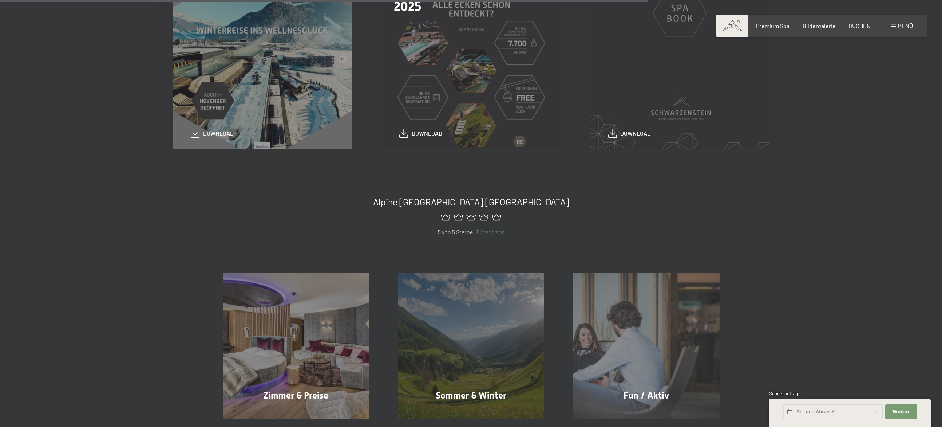
scroll to position [400, 0]
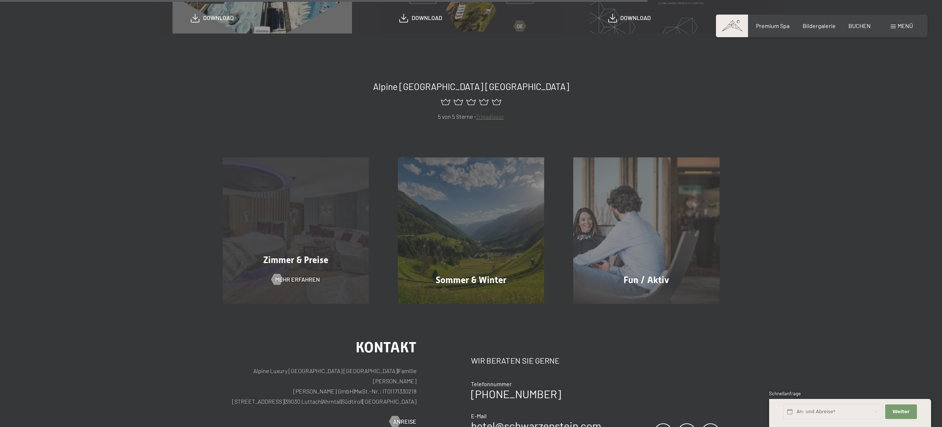
click at [278, 211] on div "Zimmer & Preise Mehr erfahren" at bounding box center [295, 230] width 175 height 146
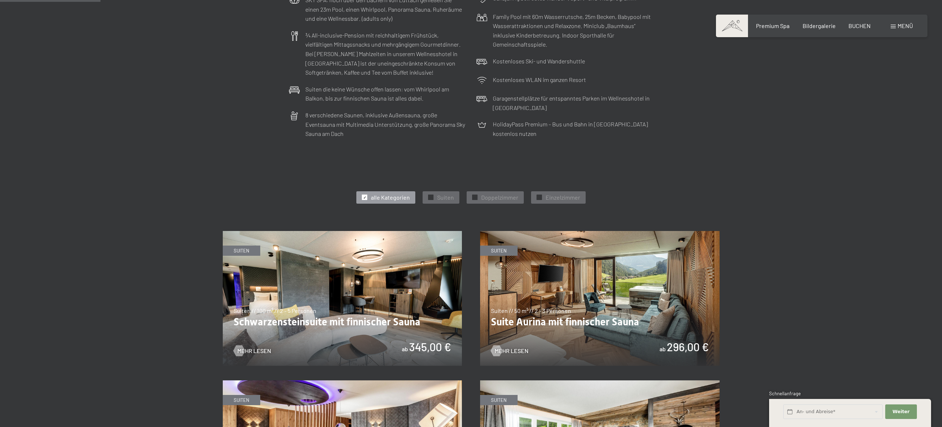
scroll to position [255, 0]
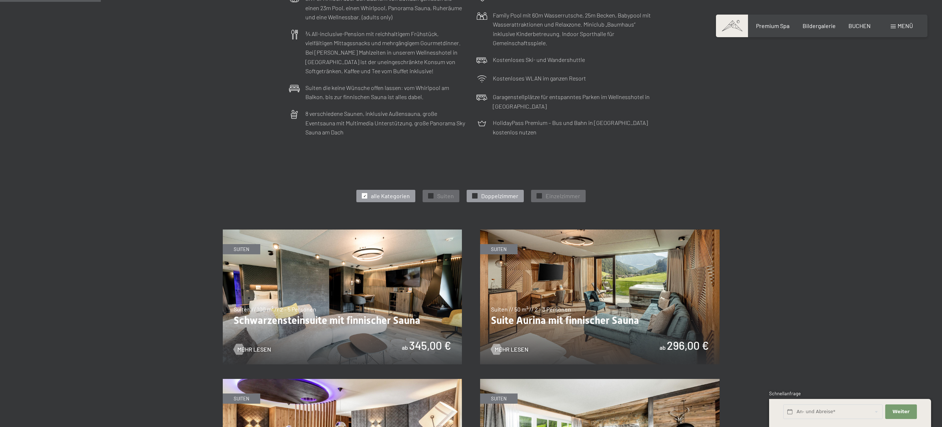
click at [513, 193] on span "Doppelzimmer" at bounding box center [499, 196] width 37 height 8
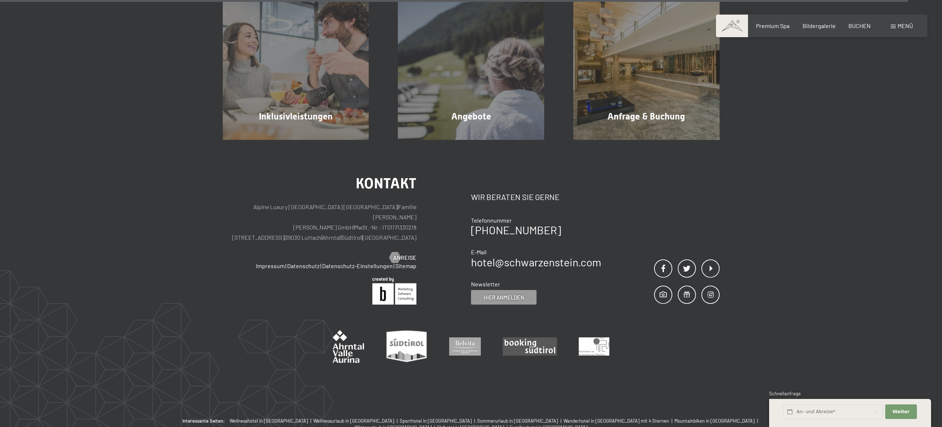
scroll to position [1669, 0]
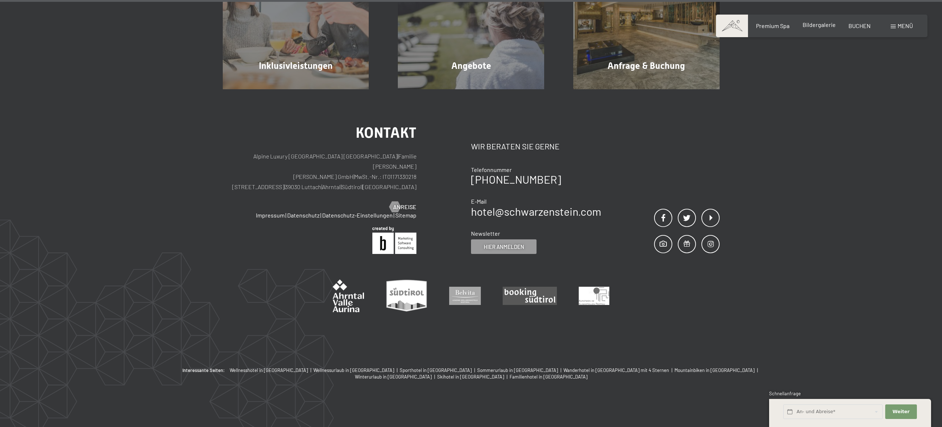
click at [822, 26] on span "Bildergalerie" at bounding box center [819, 24] width 33 height 7
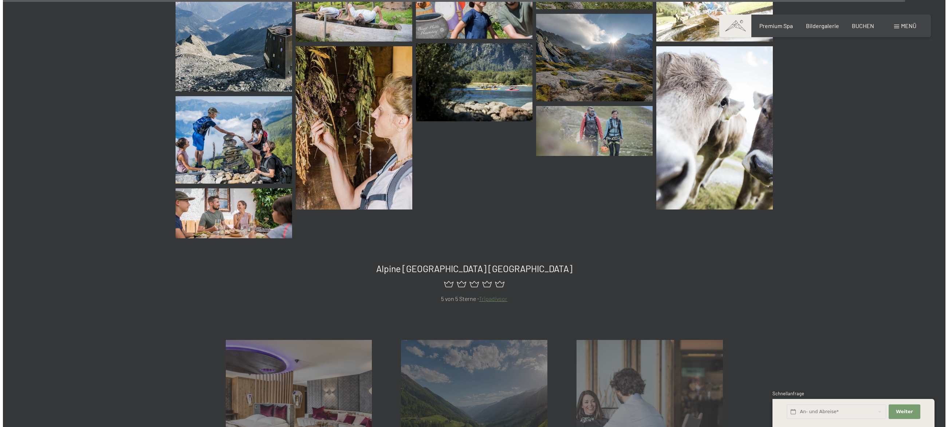
scroll to position [8956, 0]
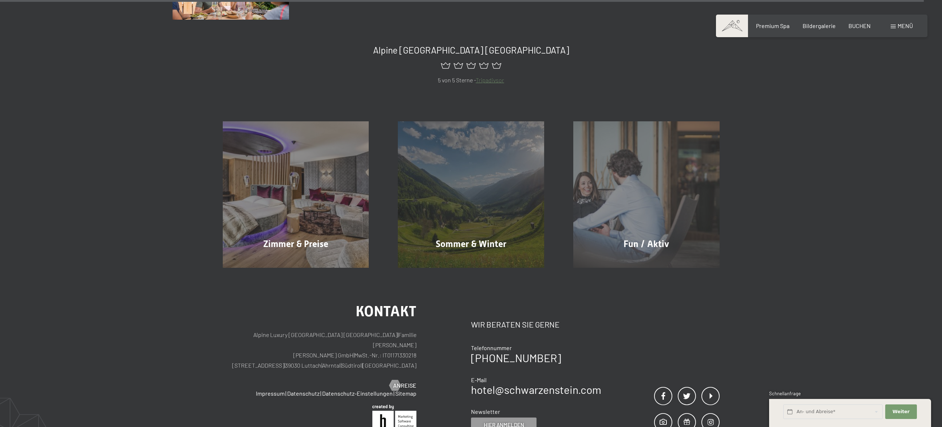
click at [913, 27] on div "Buchen Anfragen Premium Spa Bildergalerie BUCHEN Menü DE IT EN Gutschein Bilder…" at bounding box center [822, 26] width 182 height 8
click at [906, 27] on span "Menü" at bounding box center [905, 25] width 15 height 7
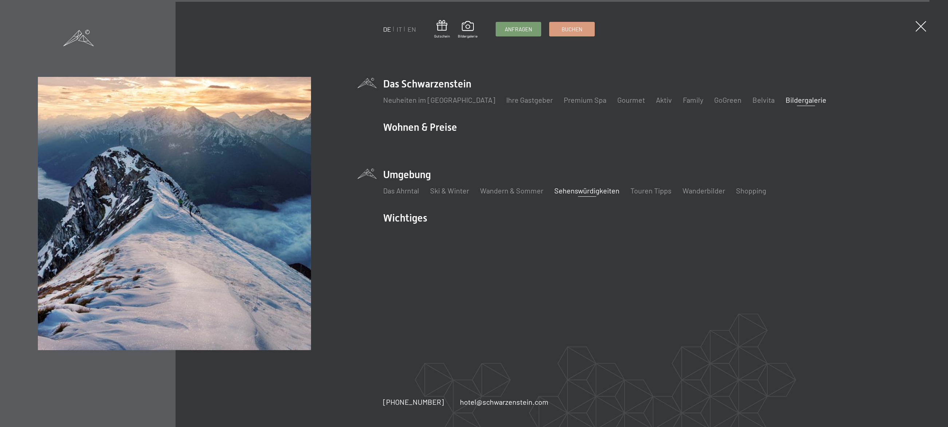
click at [601, 189] on link "Sehenswürdigkeiten" at bounding box center [586, 190] width 65 height 9
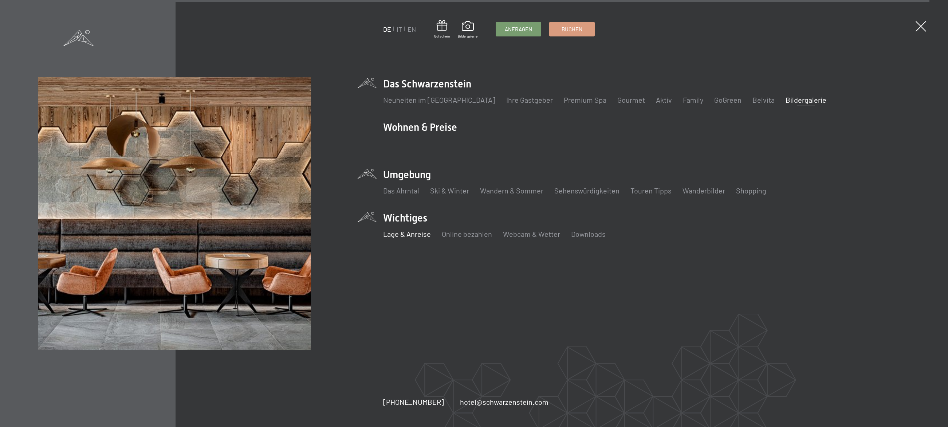
click at [427, 233] on link "Lage & Anreise" at bounding box center [407, 233] width 48 height 9
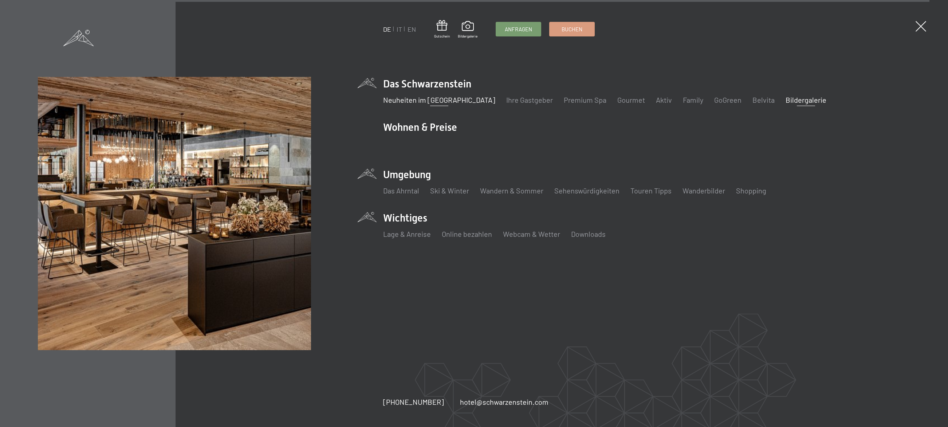
click at [469, 102] on link "Neuheiten im [GEOGRAPHIC_DATA]" at bounding box center [439, 99] width 112 height 9
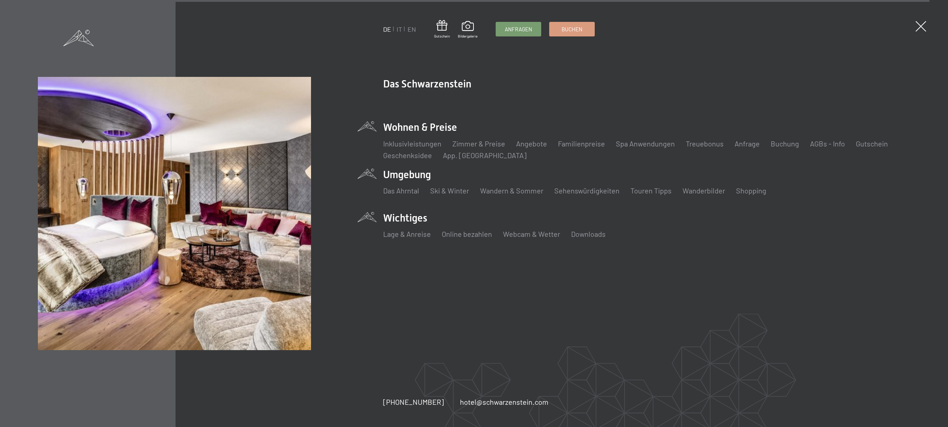
click at [420, 127] on li "Wohnen & Preise Inklusivleistungen Zimmer & Preise Liste Angebote Liste Familie…" at bounding box center [646, 140] width 526 height 40
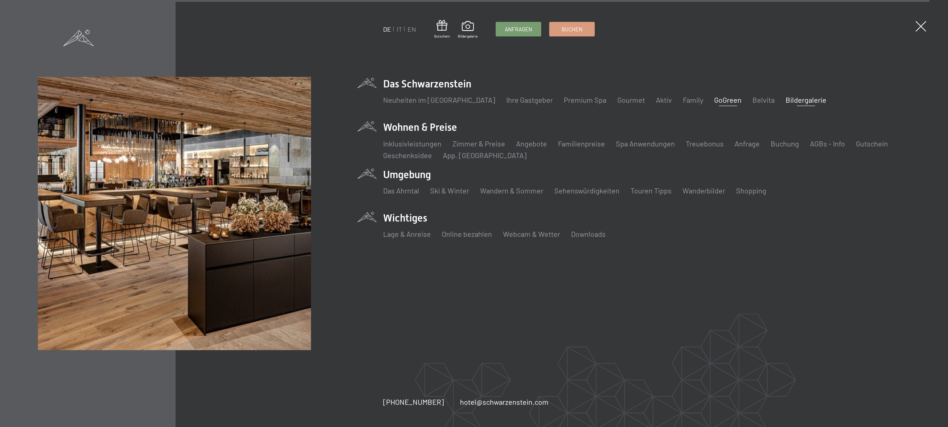
click at [714, 100] on link "GoGreen" at bounding box center [727, 99] width 27 height 9
click at [752, 99] on link "Belvita" at bounding box center [763, 99] width 22 height 9
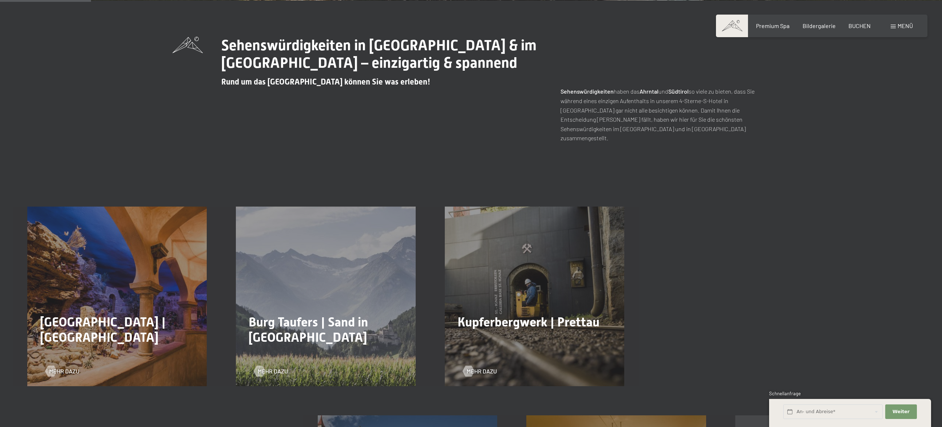
scroll to position [328, 0]
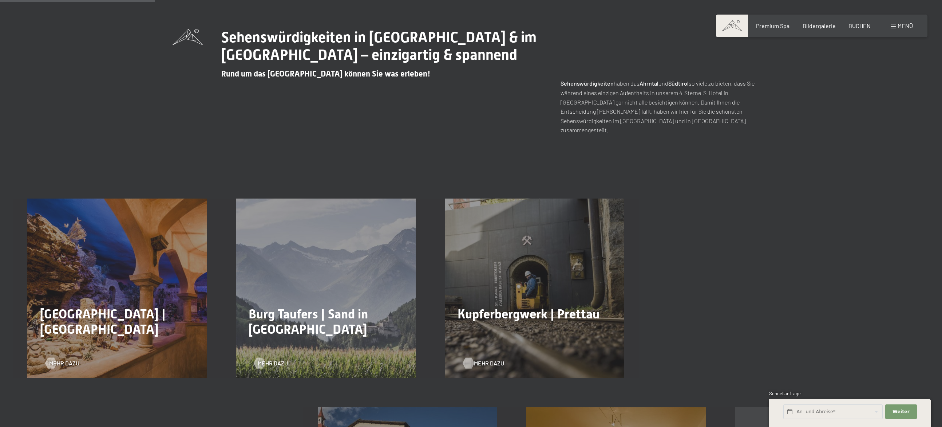
click at [468, 358] on div at bounding box center [468, 363] width 6 height 11
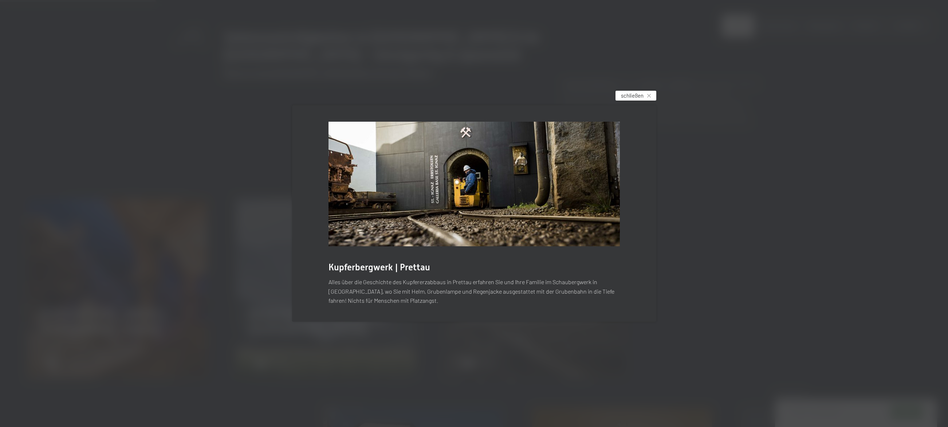
click at [649, 91] on div "schließen" at bounding box center [635, 96] width 41 height 10
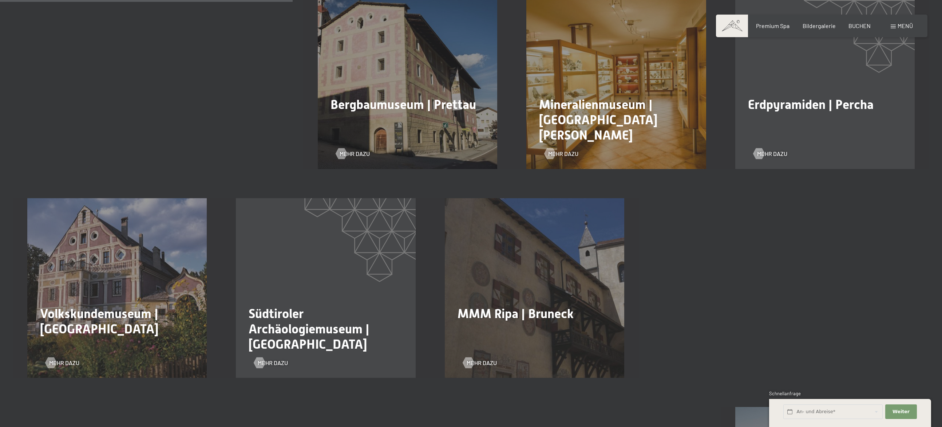
scroll to position [765, 0]
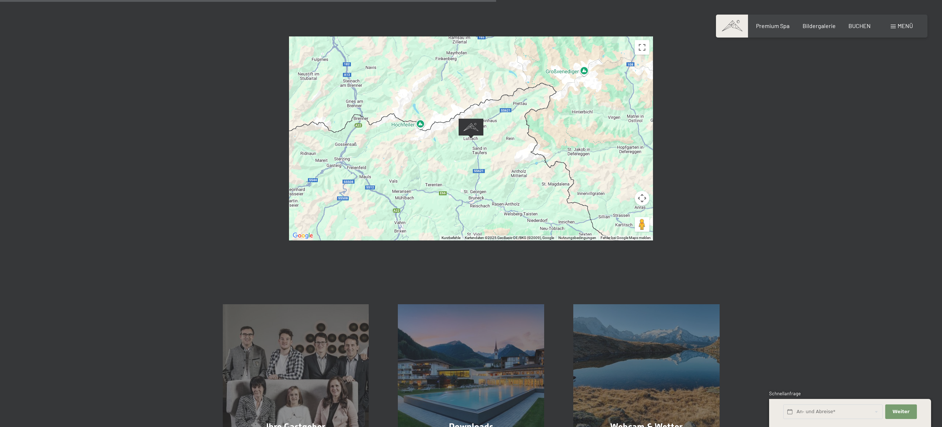
scroll to position [364, 0]
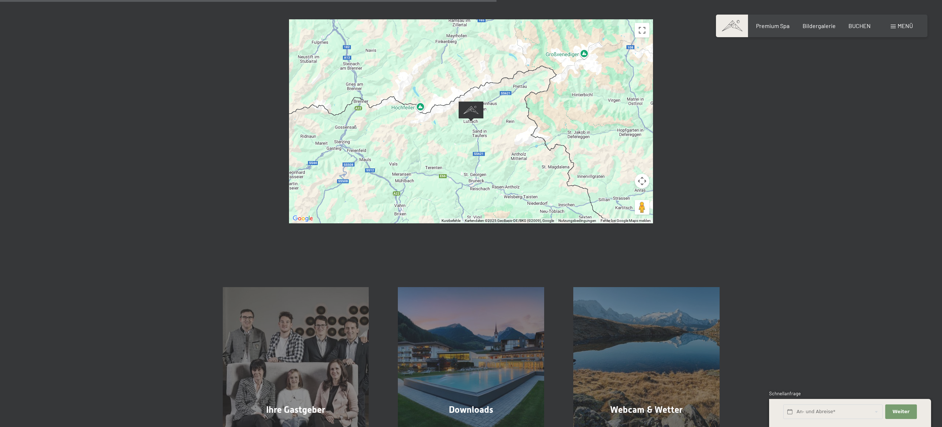
drag, startPoint x: 540, startPoint y: 149, endPoint x: 568, endPoint y: 97, distance: 59.1
click at [568, 97] on div "Um von einem Element zum anderen zu gelangen, drückst du die Pfeiltasten entspr…" at bounding box center [471, 121] width 364 height 204
click at [643, 174] on button "Kamerasteuerung für die Karte" at bounding box center [642, 181] width 15 height 15
click at [609, 155] on button "Nach oben" at bounding box center [606, 162] width 15 height 15
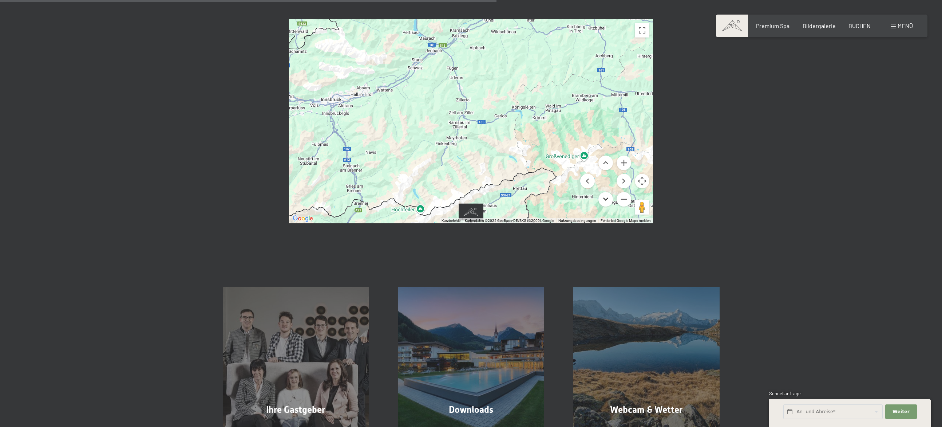
click at [608, 192] on button "Nach unten" at bounding box center [606, 199] width 15 height 15
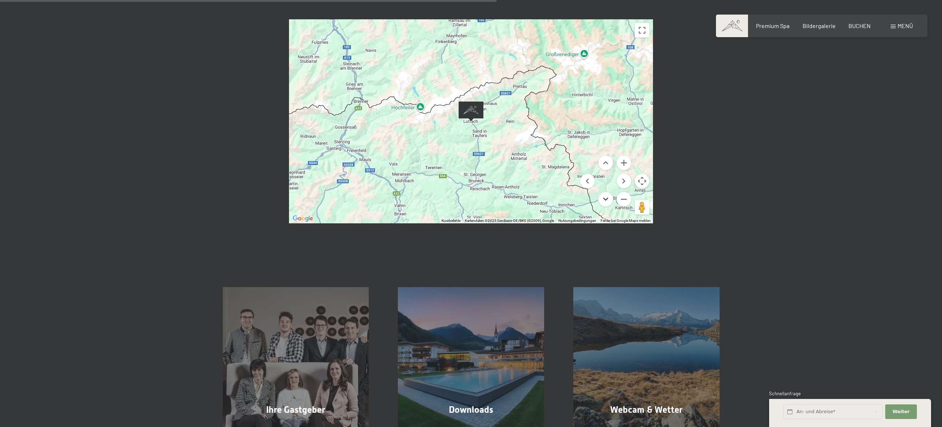
click at [608, 192] on button "Nach unten" at bounding box center [606, 199] width 15 height 15
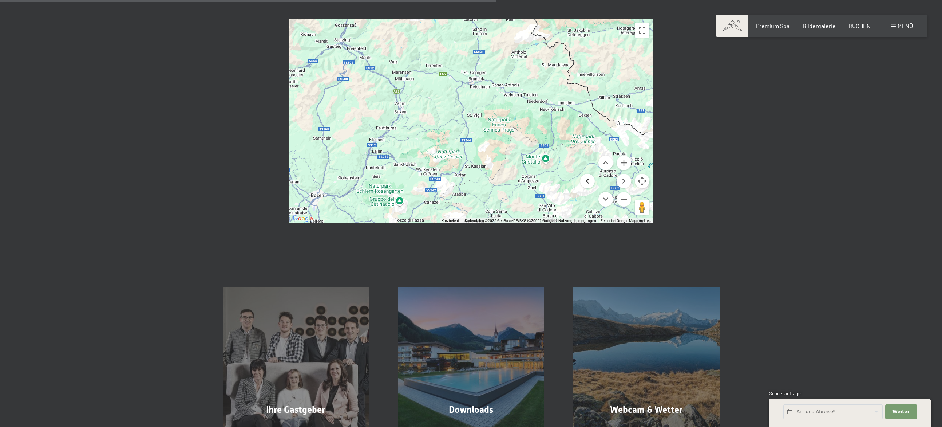
click at [583, 174] on button "Nach links" at bounding box center [587, 181] width 15 height 15
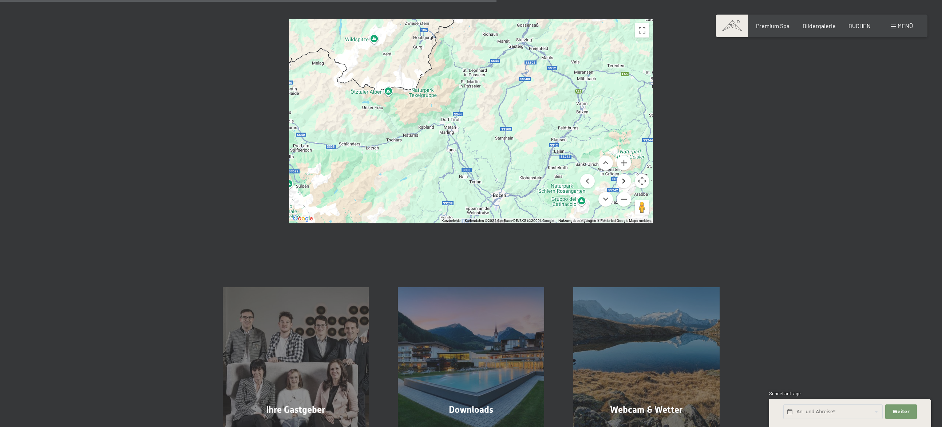
click at [624, 174] on button "Nach rechts" at bounding box center [624, 181] width 15 height 15
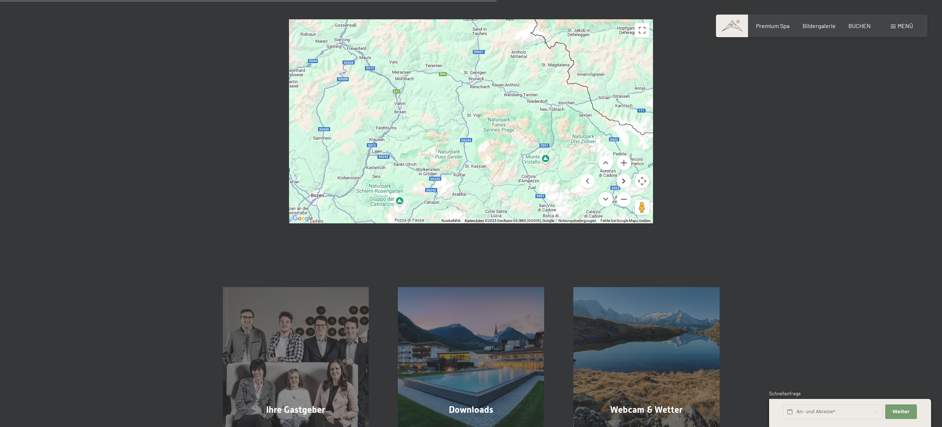
scroll to position [546, 0]
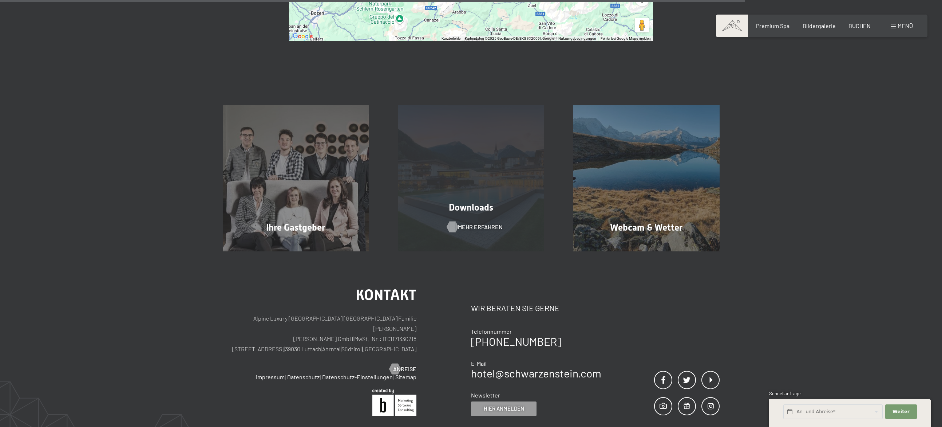
click at [475, 223] on span "Mehr erfahren" at bounding box center [480, 227] width 45 height 8
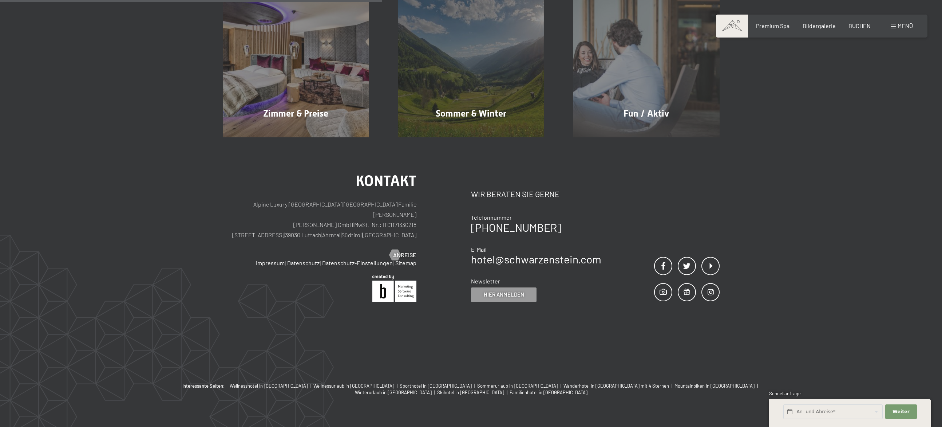
scroll to position [583, 0]
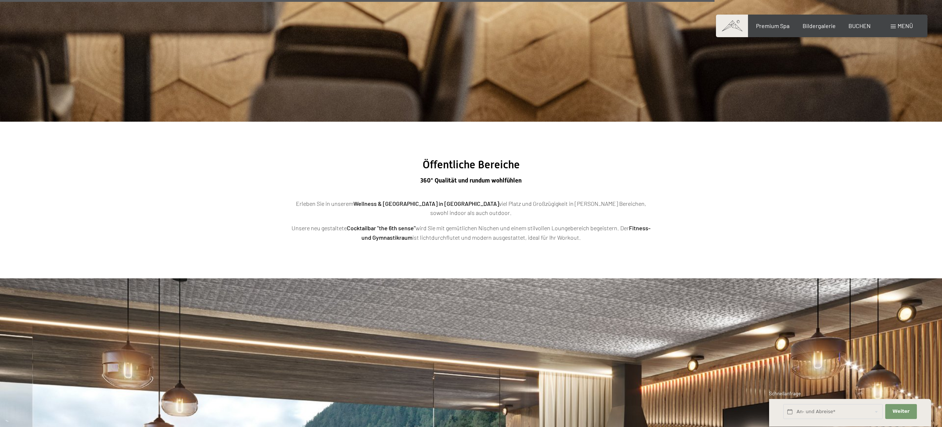
scroll to position [2850, 0]
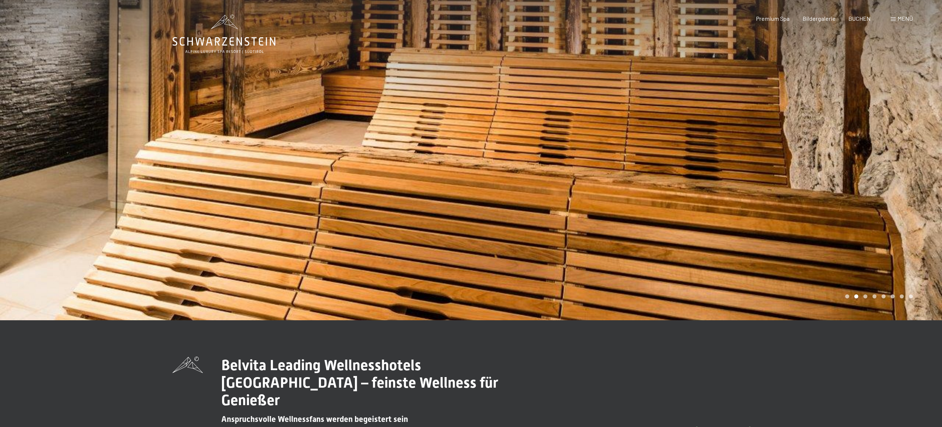
click at [918, 170] on div at bounding box center [706, 160] width 471 height 320
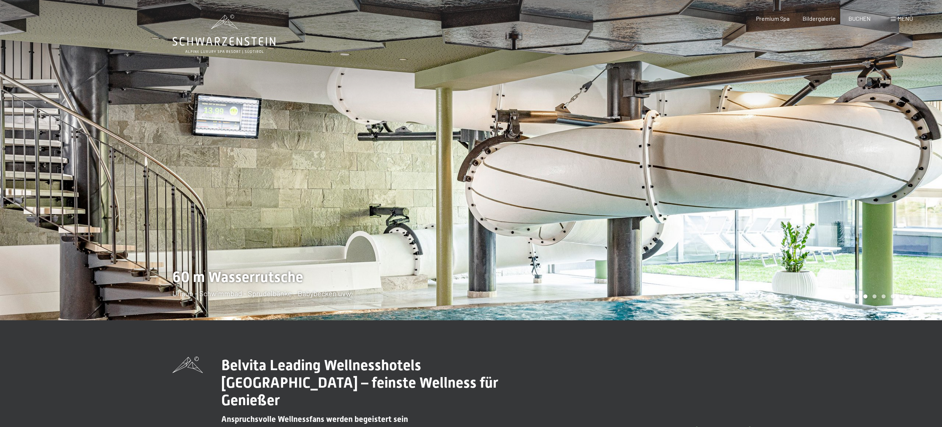
click at [918, 170] on div at bounding box center [706, 160] width 471 height 320
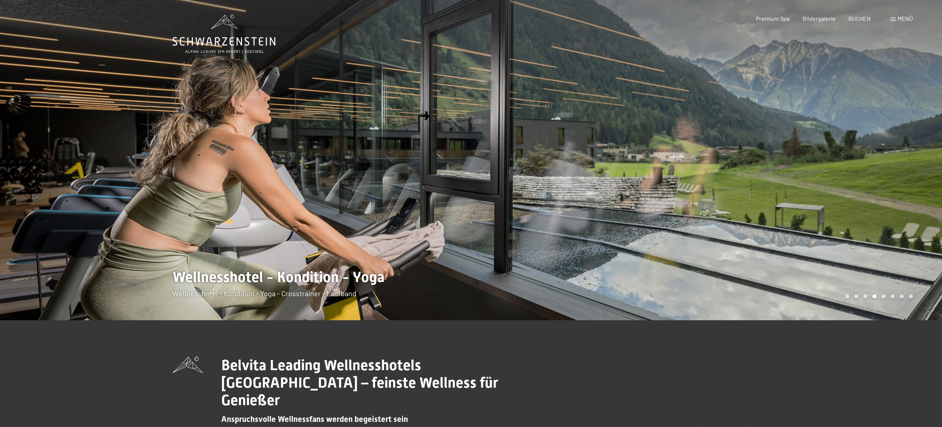
click at [918, 170] on div at bounding box center [706, 160] width 471 height 320
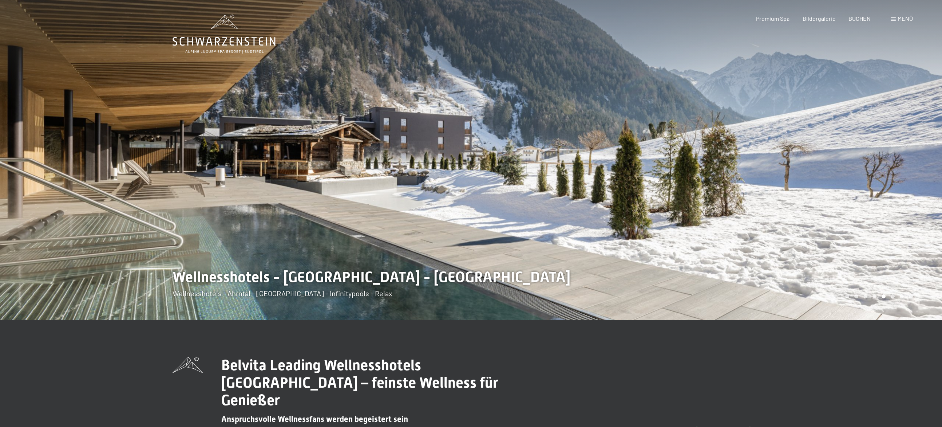
click at [918, 170] on div at bounding box center [706, 160] width 471 height 320
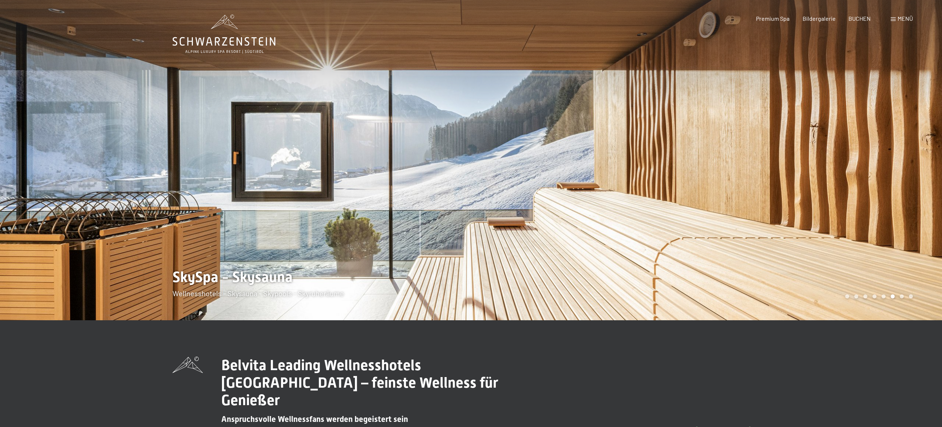
click at [918, 170] on div at bounding box center [706, 160] width 471 height 320
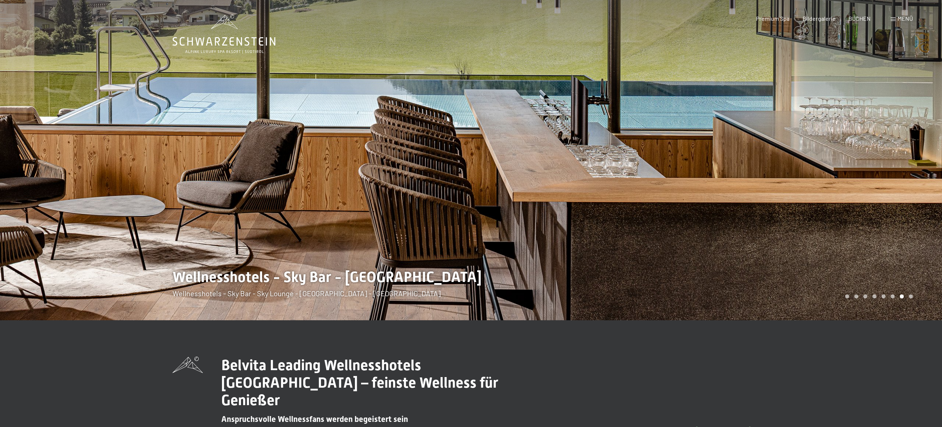
click at [44, 160] on div at bounding box center [235, 160] width 471 height 320
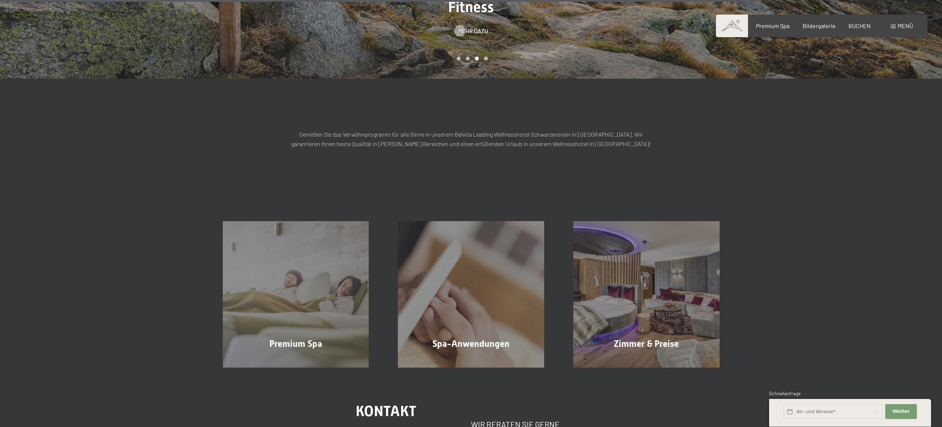
scroll to position [1075, 0]
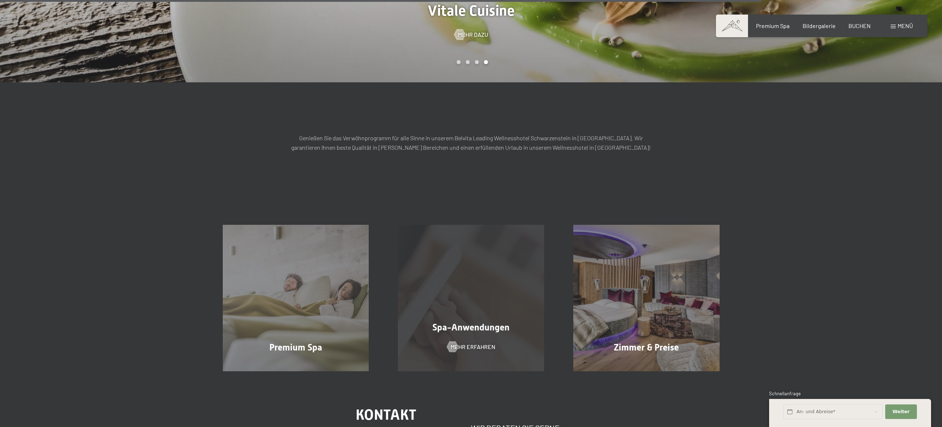
click at [489, 321] on div "Spa-Anwendungen" at bounding box center [470, 327] width 175 height 13
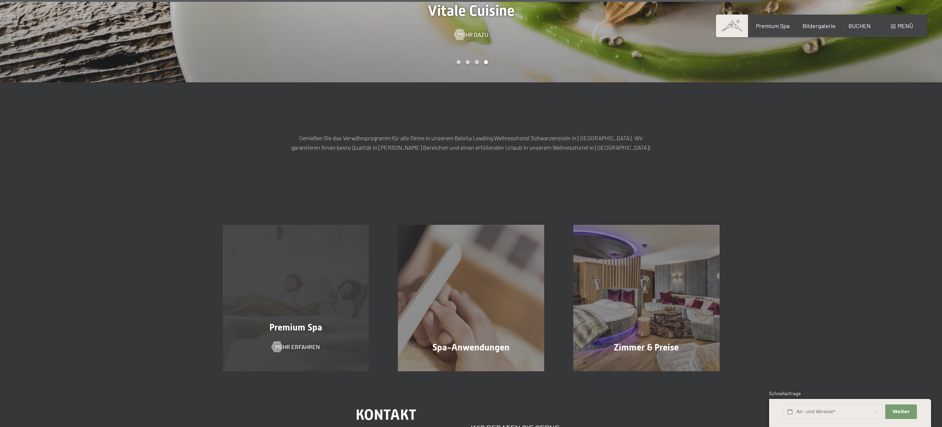
click at [283, 293] on div "Premium Spa Mehr erfahren" at bounding box center [295, 298] width 175 height 146
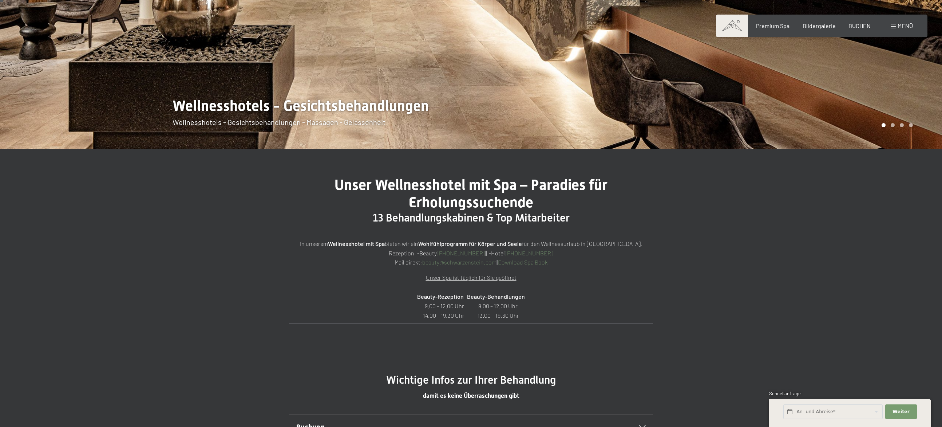
scroll to position [182, 0]
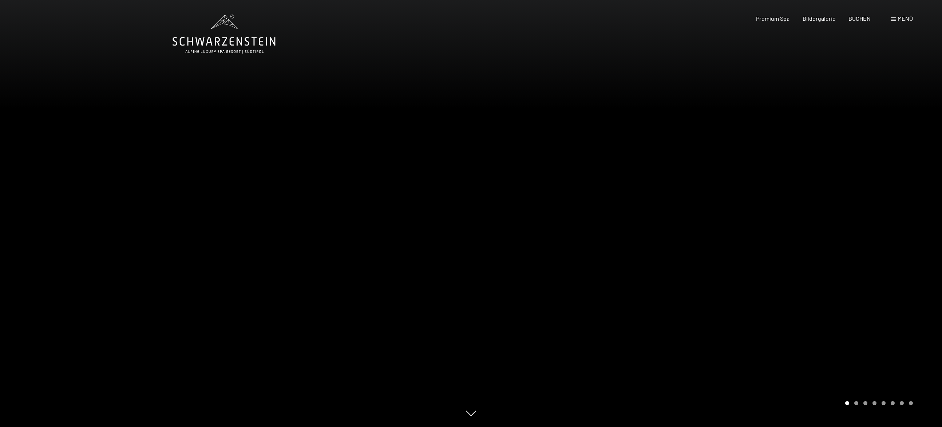
click at [134, 272] on div at bounding box center [235, 213] width 471 height 427
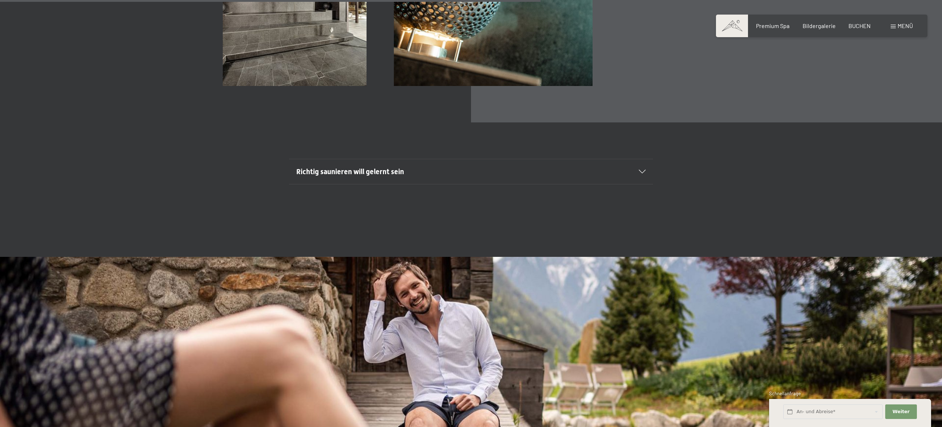
scroll to position [3168, 0]
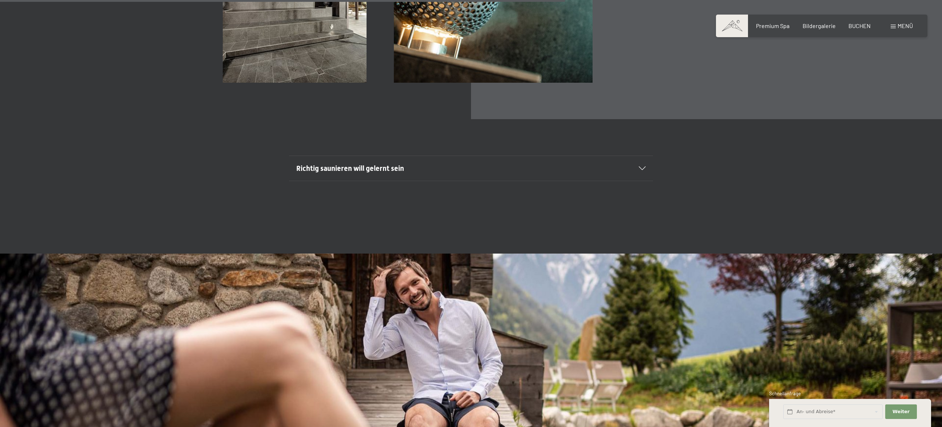
click at [394, 166] on span "Richtig saunieren will gelernt sein" at bounding box center [350, 168] width 108 height 9
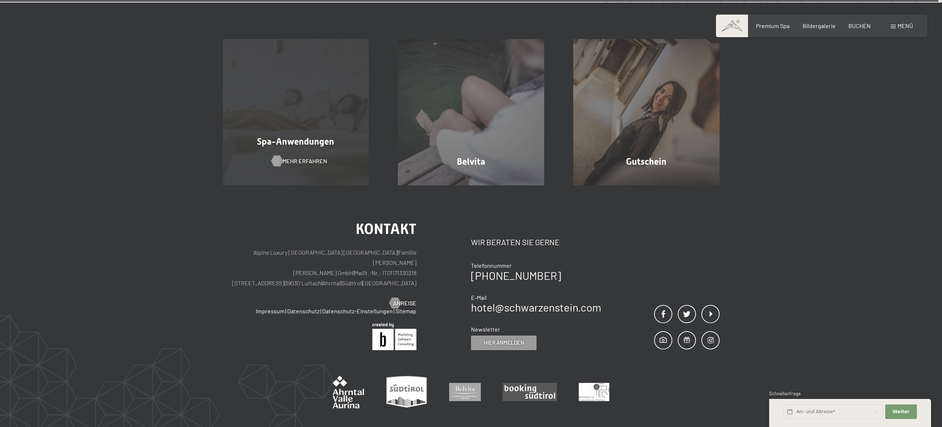
scroll to position [5287, 0]
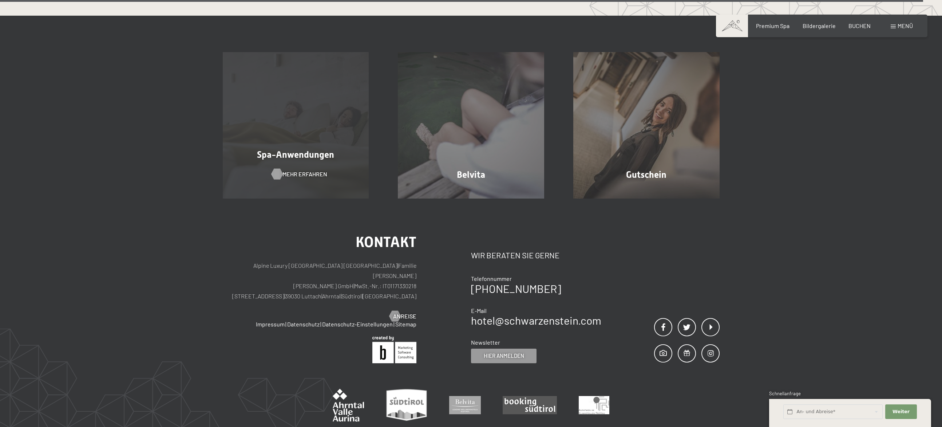
click at [278, 171] on div at bounding box center [277, 174] width 6 height 11
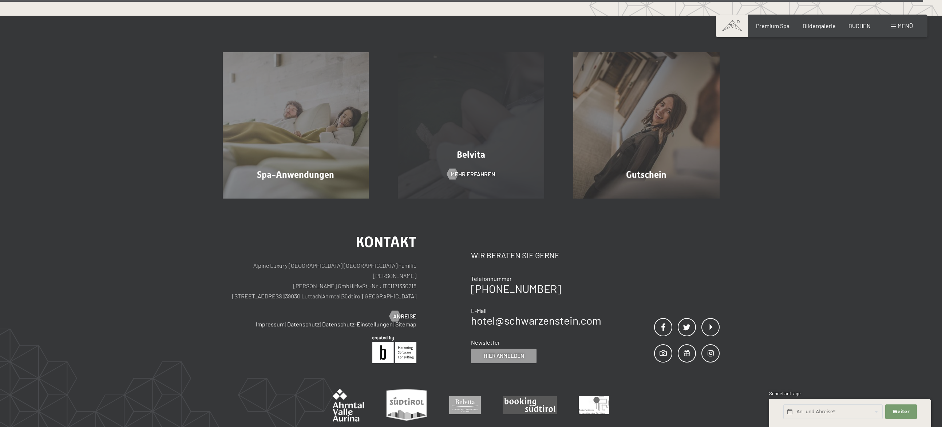
click at [467, 169] on div "Belvita Mehr erfahren" at bounding box center [470, 125] width 175 height 146
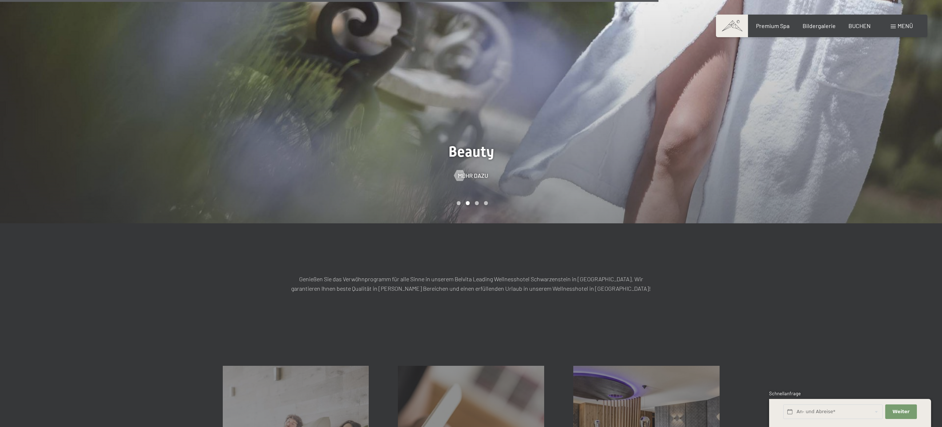
scroll to position [929, 0]
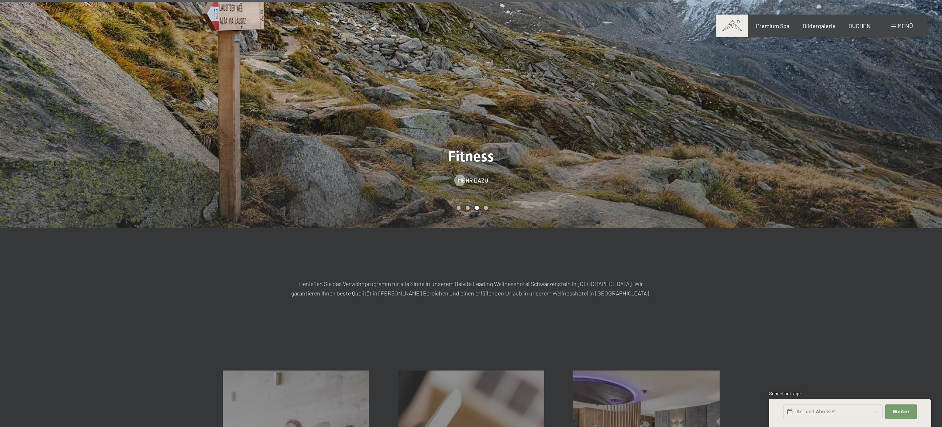
click at [486, 206] on div "Carousel Page 4" at bounding box center [486, 208] width 4 height 4
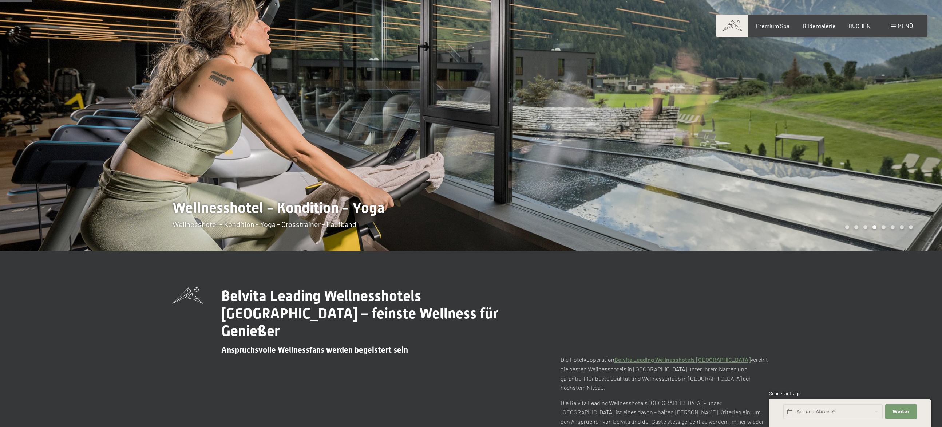
scroll to position [0, 0]
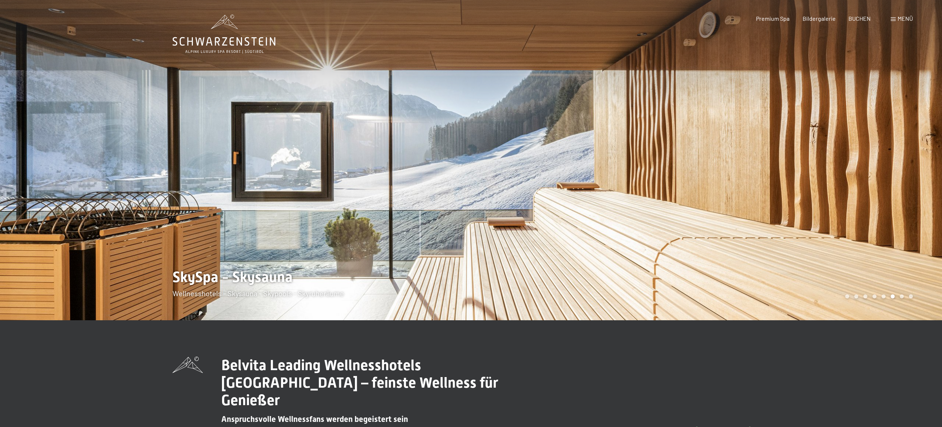
click at [355, 295] on div at bounding box center [235, 160] width 471 height 320
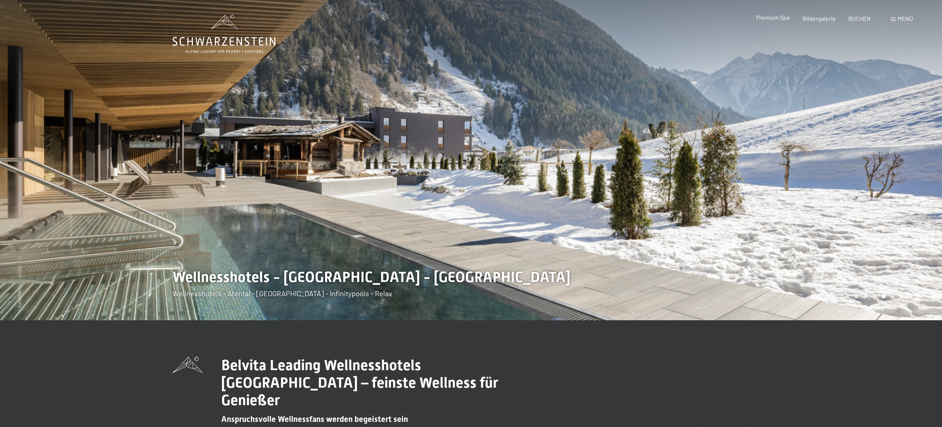
click at [773, 18] on span "Premium Spa" at bounding box center [772, 17] width 33 height 7
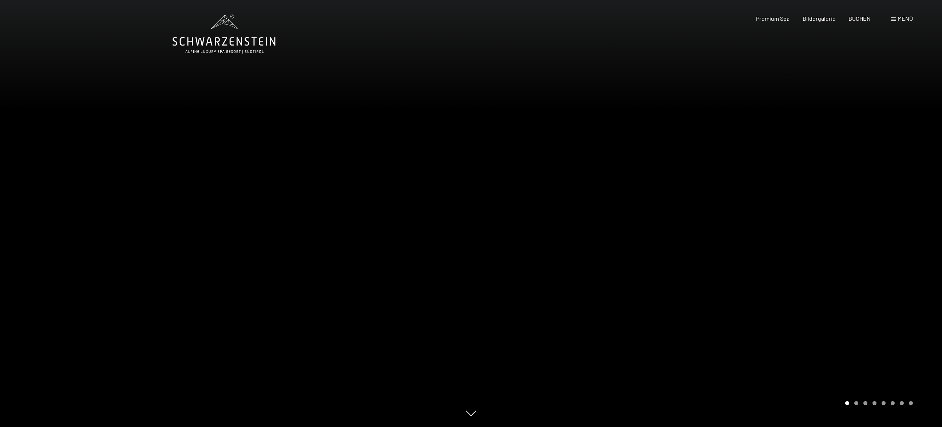
click at [902, 19] on span "Menü" at bounding box center [905, 18] width 15 height 7
